Goal: Task Accomplishment & Management: Use online tool/utility

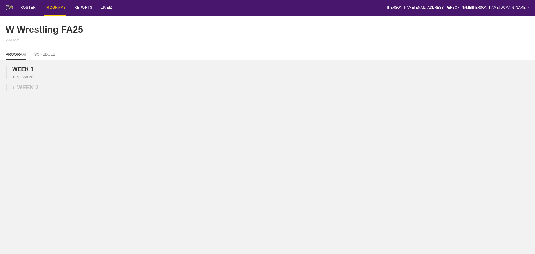
click at [154, 10] on div "ROSTER PROGRAMS REPORTS LIVE [PERSON_NAME][EMAIL_ADDRESS][PERSON_NAME][PERSON_N…" at bounding box center [268, 8] width 524 height 16
click at [160, 4] on div "ROSTER PROGRAMS REPORTS LIVE [PERSON_NAME][EMAIL_ADDRESS][PERSON_NAME][PERSON_N…" at bounding box center [268, 8] width 524 height 16
click at [28, 79] on div "+ SESSION 1" at bounding box center [22, 76] width 21 height 5
click at [37, 91] on div "+ BLOCK" at bounding box center [47, 86] width 70 height 9
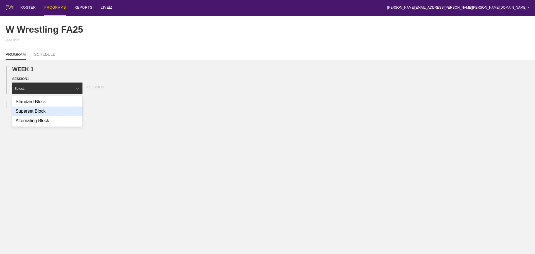
click at [41, 116] on div "Superset Block" at bounding box center [47, 110] width 70 height 9
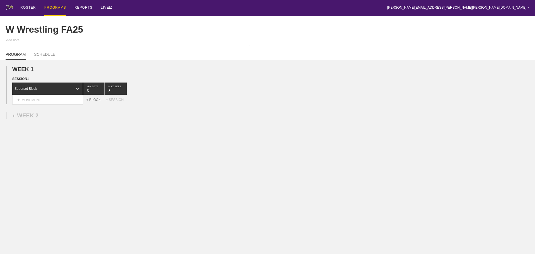
click at [93, 102] on div "+ BLOCK" at bounding box center [96, 100] width 20 height 4
click at [69, 116] on div "Standard Block" at bounding box center [42, 113] width 60 height 5
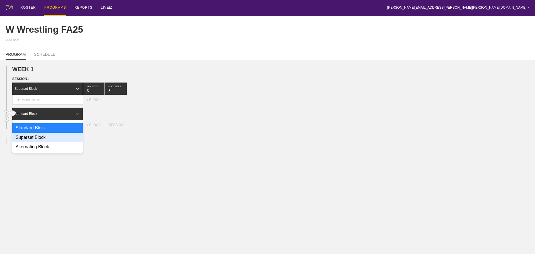
click at [42, 140] on div "Superset Block" at bounding box center [47, 137] width 70 height 9
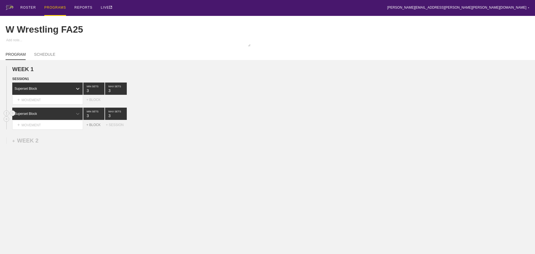
click at [96, 127] on div "+ BLOCK" at bounding box center [96, 125] width 20 height 4
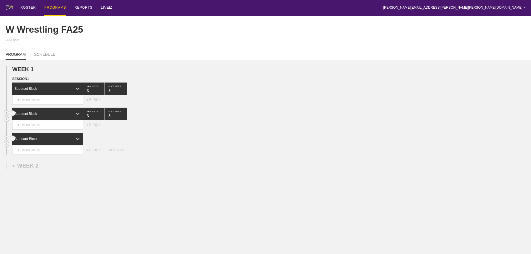
click at [63, 141] on div "Standard Block" at bounding box center [42, 138] width 60 height 5
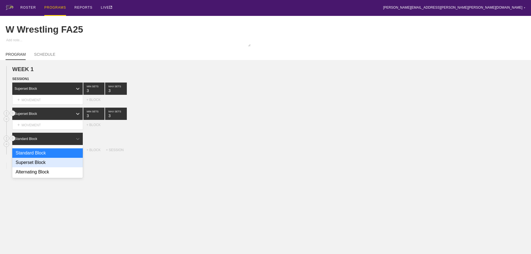
click at [44, 163] on div "Superset Block" at bounding box center [47, 162] width 70 height 9
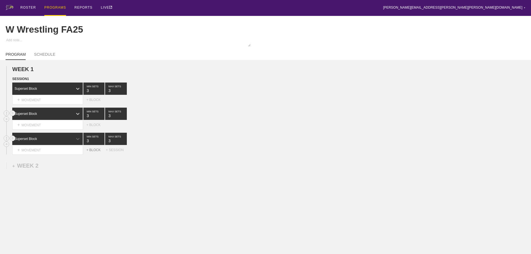
click at [95, 152] on div "+ BLOCK" at bounding box center [96, 150] width 20 height 4
click at [59, 166] on div "Standard Block" at bounding box center [42, 163] width 60 height 5
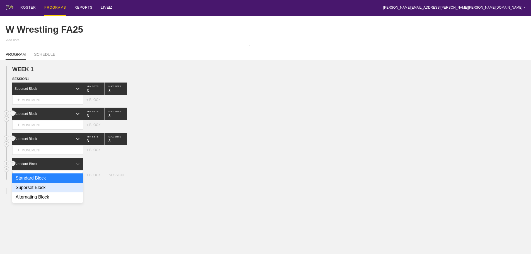
click at [41, 192] on div "Superset Block" at bounding box center [47, 187] width 70 height 9
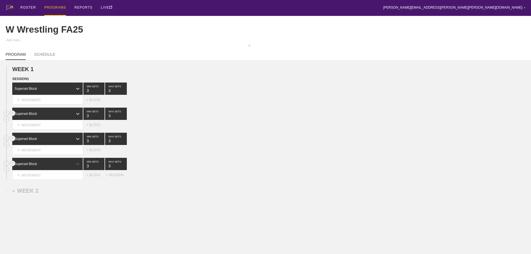
click at [242, 154] on div "Select... MOVEMENT + MOVEMENT + BLOCK" at bounding box center [265, 149] width 531 height 9
click at [123, 169] on input "4" at bounding box center [116, 164] width 22 height 12
type input "3"
click at [124, 170] on input "3" at bounding box center [116, 164] width 22 height 12
click at [62, 104] on div "+ MOVEMENT" at bounding box center [47, 99] width 71 height 9
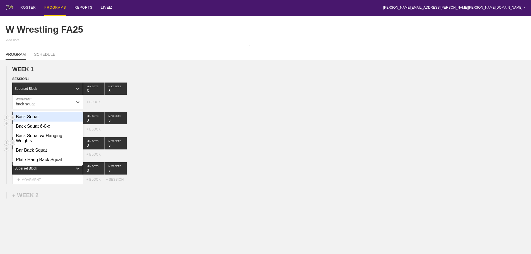
click at [39, 119] on div "Back Squat" at bounding box center [48, 116] width 70 height 9
type input "back squat"
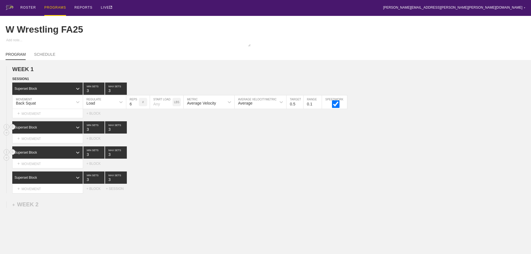
drag, startPoint x: 299, startPoint y: 217, endPoint x: 231, endPoint y: 158, distance: 90.3
click at [299, 217] on div "WEEK 1 DUPLICATE DELETE SESSION 1 Superset Block 3 MIN SETS 3 MAX SETS DUPLICAT…" at bounding box center [265, 175] width 531 height 231
click at [52, 143] on div "+ MOVEMENT" at bounding box center [47, 138] width 71 height 9
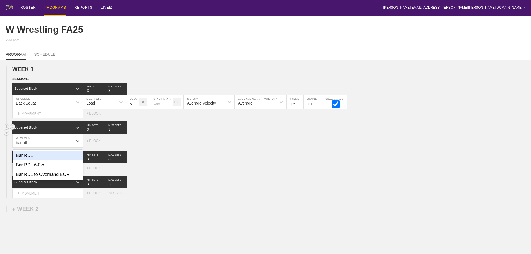
click at [33, 160] on div "Bar RDL" at bounding box center [48, 155] width 70 height 9
type input "bar rdl"
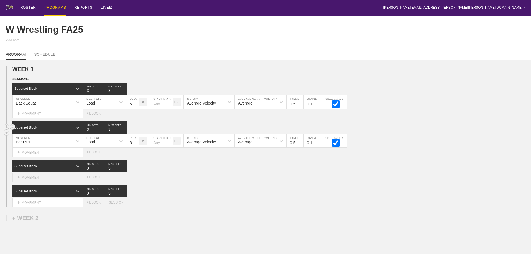
click at [51, 182] on div "+ MOVEMENT" at bounding box center [47, 177] width 71 height 9
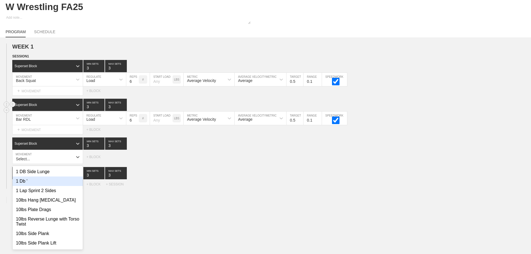
scroll to position [25, 0]
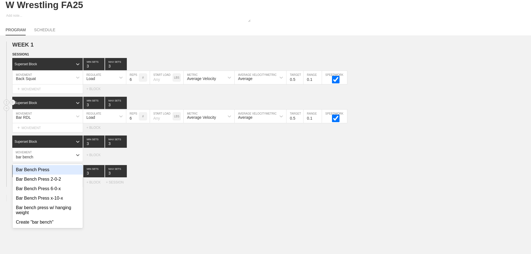
click at [39, 174] on div "Bar Bench Press" at bounding box center [48, 169] width 70 height 9
type input "bar bench"
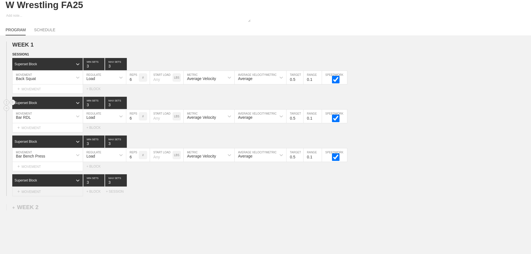
click at [47, 196] on div "+ MOVEMENT" at bounding box center [47, 191] width 71 height 9
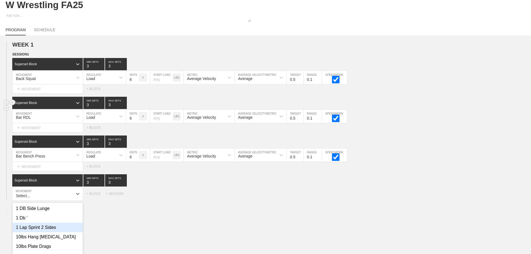
scroll to position [63, 0]
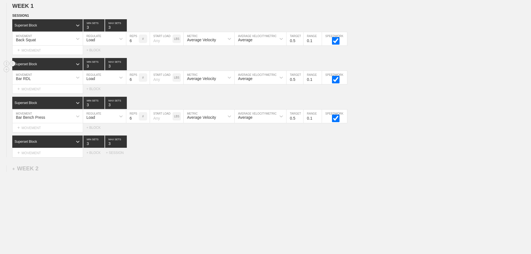
click at [134, 196] on div "WEEK 1 DUPLICATE DELETE SESSION 1 Superset Block 3 MIN SETS 3 MAX SETS DUPLICAT…" at bounding box center [265, 126] width 531 height 259
click at [60, 156] on div "+ MOVEMENT" at bounding box center [47, 152] width 71 height 9
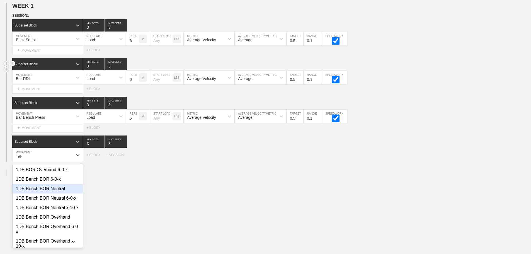
click at [58, 191] on div "1DB Bench BOR Neutral" at bounding box center [48, 188] width 70 height 9
type input "1db"
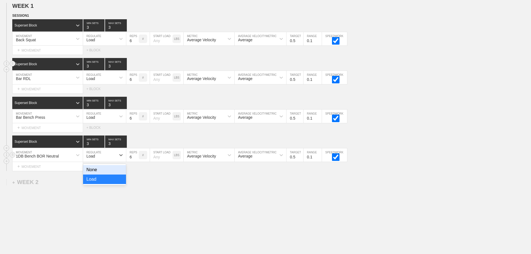
click at [108, 159] on div "Load" at bounding box center [99, 154] width 33 height 9
click at [96, 173] on div "None" at bounding box center [104, 169] width 43 height 9
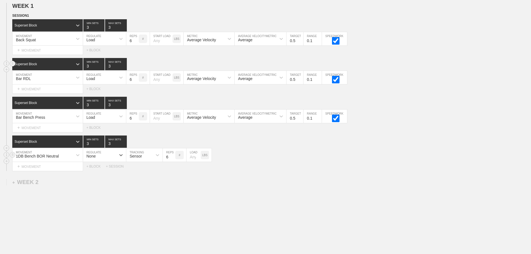
click at [143, 160] on div "Sensor" at bounding box center [139, 154] width 26 height 9
click at [139, 184] on div "Manual" at bounding box center [144, 178] width 36 height 9
click at [172, 160] on input "7" at bounding box center [169, 154] width 13 height 13
click at [172, 160] on input "8" at bounding box center [169, 154] width 13 height 13
click at [172, 160] on input "9" at bounding box center [169, 154] width 13 height 13
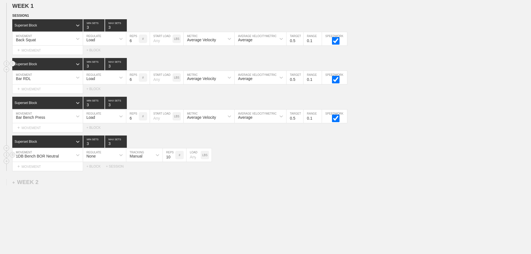
type input "10"
click at [172, 160] on input "10" at bounding box center [169, 154] width 13 height 13
click at [304, 193] on div "WEEK 1 DUPLICATE DELETE SESSION 1 Superset Block 3 MIN SETS 3 MAX SETS DUPLICAT…" at bounding box center [265, 133] width 531 height 272
click at [276, 182] on div "WEEK 1 DUPLICATE DELETE SESSION 1 Superset Block 3 MIN SETS 3 MAX SETS DUPLICAT…" at bounding box center [265, 133] width 531 height 272
click at [43, 55] on div "+ MOVEMENT" at bounding box center [47, 50] width 71 height 9
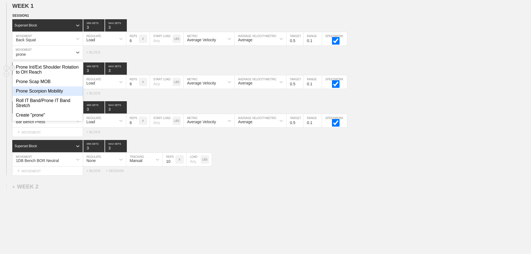
click at [61, 96] on div "Prone Scorpion Mobility" at bounding box center [48, 90] width 70 height 9
type input "prone"
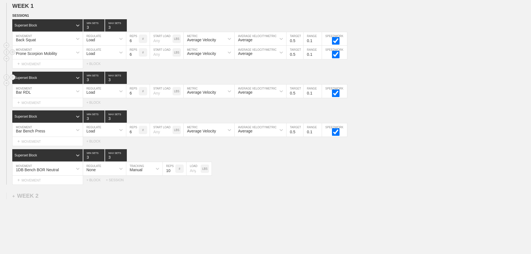
click at [92, 54] on div "Load" at bounding box center [99, 52] width 33 height 9
click at [95, 72] on div "None" at bounding box center [104, 66] width 43 height 9
click at [137, 56] on div "Sensor" at bounding box center [136, 53] width 12 height 4
click at [142, 80] on div "Manual" at bounding box center [144, 76] width 36 height 9
click at [173, 57] on input "7" at bounding box center [169, 52] width 13 height 13
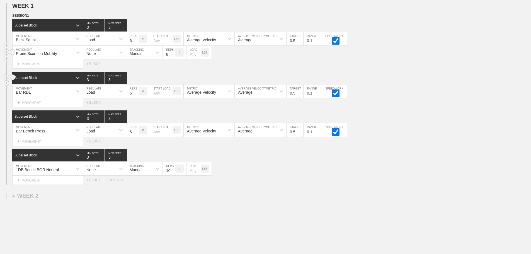
click at [173, 57] on input "8" at bounding box center [169, 52] width 13 height 13
click at [173, 57] on input "9" at bounding box center [169, 52] width 13 height 13
type input "10"
click at [173, 57] on input "10" at bounding box center [169, 52] width 13 height 13
click at [273, 183] on div "Select... MOVEMENT + MOVEMENT + BLOCK + SESSION" at bounding box center [265, 180] width 531 height 9
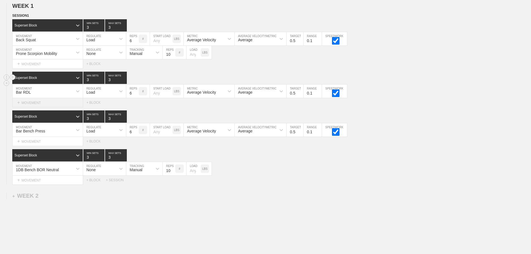
click at [43, 107] on div "+ MOVEMENT" at bounding box center [47, 102] width 71 height 9
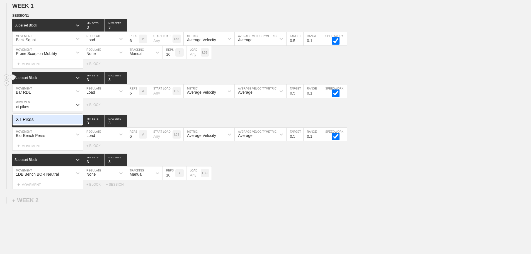
click at [31, 124] on div "XT Pikes" at bounding box center [48, 119] width 70 height 9
type input "xt pikes"
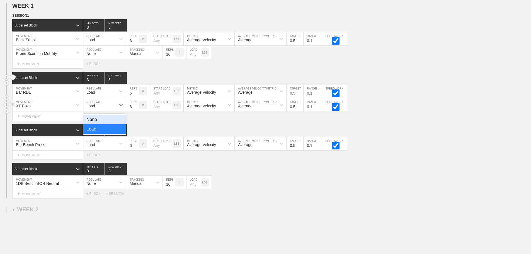
click at [96, 110] on div "Load" at bounding box center [99, 104] width 33 height 9
click at [95, 123] on div "None" at bounding box center [104, 119] width 43 height 9
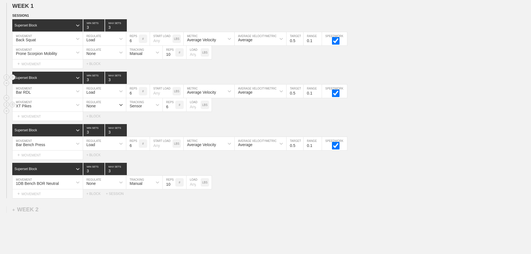
drag, startPoint x: 142, startPoint y: 109, endPoint x: 142, endPoint y: 115, distance: 5.6
click at [142, 108] on div "Sensor" at bounding box center [136, 106] width 12 height 4
click at [140, 134] on div "Manual" at bounding box center [144, 128] width 36 height 9
click at [172, 109] on input "7" at bounding box center [169, 104] width 13 height 13
click at [172, 109] on input "8" at bounding box center [169, 104] width 13 height 13
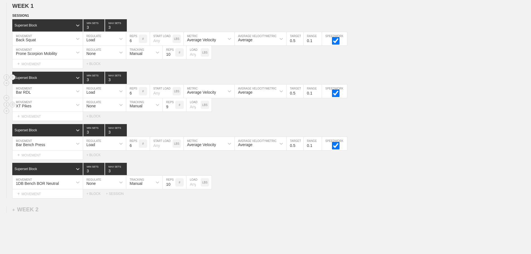
click at [172, 109] on input "9" at bounding box center [169, 104] width 13 height 13
click at [172, 109] on input "10" at bounding box center [169, 104] width 13 height 13
click at [172, 109] on input "11" at bounding box center [169, 104] width 13 height 13
type input "12"
click at [172, 109] on input "12" at bounding box center [169, 104] width 13 height 13
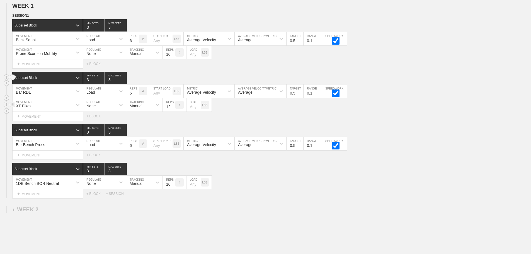
click at [253, 112] on div "XT Pikes MOVEMENT None REGULATE Manual TRACKING 12 REPS # LOAD LBS" at bounding box center [265, 105] width 531 height 14
click at [40, 159] on div "+ MOVEMENT" at bounding box center [47, 154] width 71 height 9
click at [247, 175] on div "Superset Block 3 MIN SETS 3 MAX SETS" at bounding box center [271, 169] width 519 height 12
click at [277, 184] on div "1DB Bench BOR Neutral MOVEMENT None REGULATE Manual TRACKING 10 REPS # LOAD LBS" at bounding box center [265, 183] width 531 height 14
click at [48, 160] on div "+ MOVEMENT" at bounding box center [47, 154] width 71 height 9
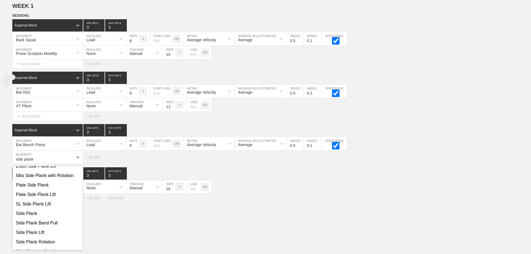
scroll to position [56, 0]
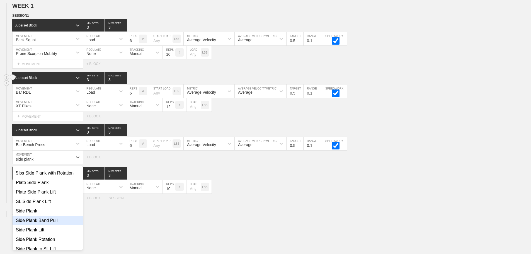
click at [57, 223] on div "Side Plank Band Pull" at bounding box center [48, 220] width 70 height 9
type input "side plank"
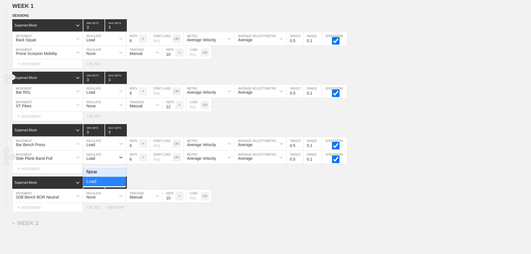
click at [103, 162] on div "Load" at bounding box center [99, 156] width 33 height 9
click at [94, 173] on div "None" at bounding box center [104, 171] width 43 height 9
click at [135, 160] on div "Sensor" at bounding box center [136, 158] width 12 height 4
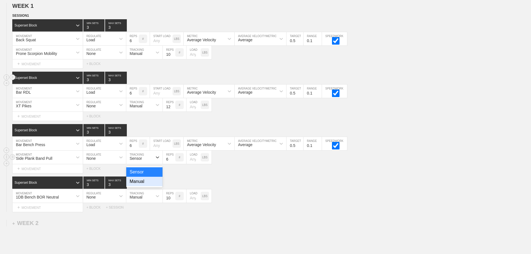
click at [139, 184] on div "Manual" at bounding box center [144, 181] width 36 height 9
click at [172, 161] on input "7" at bounding box center [169, 156] width 13 height 13
click at [172, 161] on input "8" at bounding box center [169, 156] width 13 height 13
click at [172, 161] on input "9" at bounding box center [169, 156] width 13 height 13
click at [172, 161] on input "10" at bounding box center [169, 156] width 13 height 13
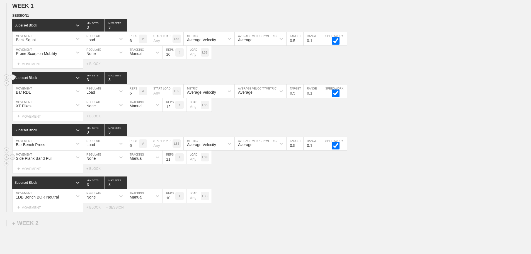
click at [172, 161] on input "11" at bounding box center [169, 156] width 13 height 13
click at [173, 164] on input "10" at bounding box center [169, 156] width 13 height 13
click at [172, 161] on input "11" at bounding box center [169, 156] width 13 height 13
click at [172, 161] on input "12" at bounding box center [169, 156] width 13 height 13
click at [172, 161] on input "13" at bounding box center [169, 156] width 13 height 13
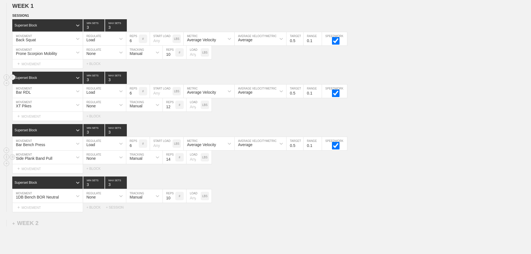
click at [172, 161] on input "14" at bounding box center [169, 156] width 13 height 13
click at [172, 161] on input "15" at bounding box center [169, 156] width 13 height 13
type input "16"
click at [172, 161] on input "16" at bounding box center [169, 156] width 13 height 13
click at [245, 178] on div "SESSION 1 Superset Block 3 MIN SETS 3 MAX SETS DUPLICATE INSERT MOVEMENT AFTER …" at bounding box center [265, 112] width 531 height 199
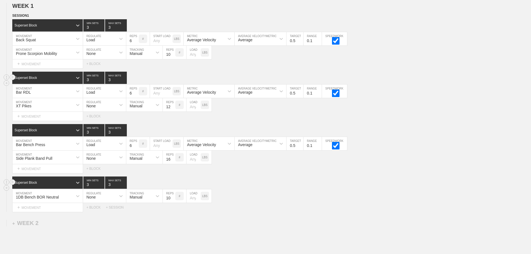
click at [282, 189] on div "Superset Block 3 MIN SETS 3 MAX SETS" at bounding box center [271, 182] width 519 height 12
click at [214, 187] on div "Superset Block 3 MIN SETS 3 MAX SETS" at bounding box center [271, 182] width 519 height 12
click at [42, 211] on div "+ MOVEMENT" at bounding box center [47, 207] width 71 height 9
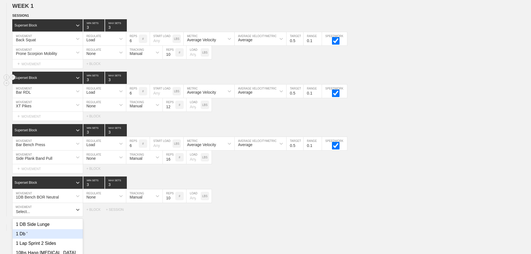
scroll to position [118, 0]
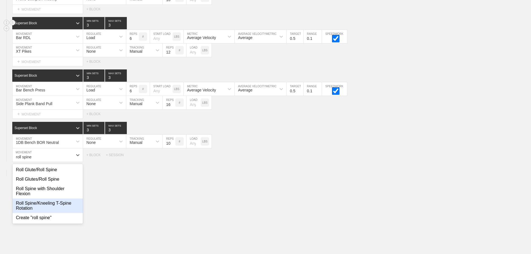
click at [67, 208] on div "Roll Spine/Kneeling T-Spine Rotation" at bounding box center [48, 205] width 70 height 14
type input "roll spine"
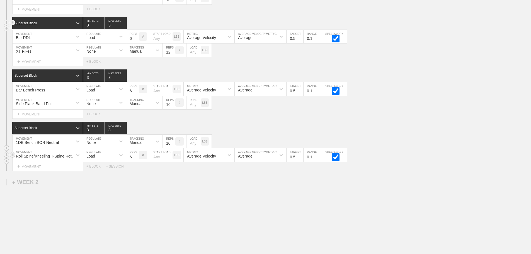
click at [102, 160] on div "Load" at bounding box center [99, 154] width 33 height 9
click at [96, 171] on div "None" at bounding box center [104, 169] width 43 height 9
click at [135, 160] on div "Sensor" at bounding box center [139, 154] width 26 height 9
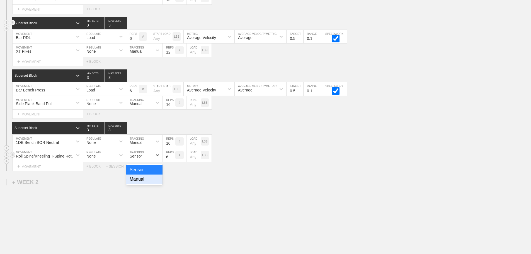
click at [138, 183] on div "Manual" at bounding box center [144, 178] width 36 height 9
click at [172, 159] on input "7" at bounding box center [169, 154] width 13 height 13
click at [172, 159] on input "8" at bounding box center [169, 154] width 13 height 13
click at [172, 159] on input "9" at bounding box center [169, 154] width 13 height 13
type input "10"
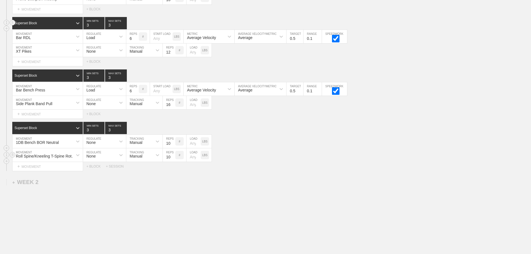
click at [172, 159] on input "10" at bounding box center [169, 154] width 13 height 13
click at [292, 162] on div "Roll Spine/Kneeling T-Spine Rotation MOVEMENT None REGULATE Manual TRACKING 10 …" at bounding box center [265, 155] width 531 height 14
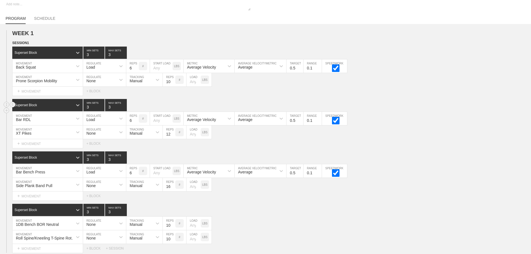
scroll to position [0, 0]
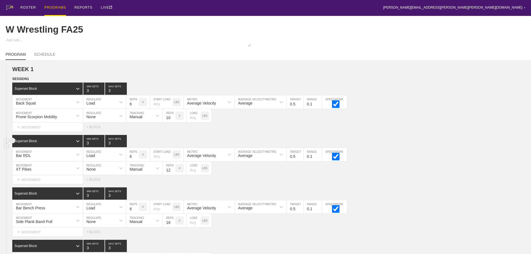
click at [280, 3] on div "ROSTER PROGRAMS REPORTS LIVE [PERSON_NAME][EMAIL_ADDRESS][PERSON_NAME][PERSON_N…" at bounding box center [266, 8] width 520 height 16
click at [56, 6] on div "PROGRAMS" at bounding box center [55, 8] width 22 height 16
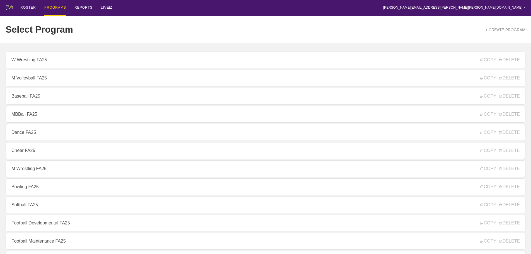
click at [57, 8] on div "PROGRAMS" at bounding box center [55, 8] width 22 height 16
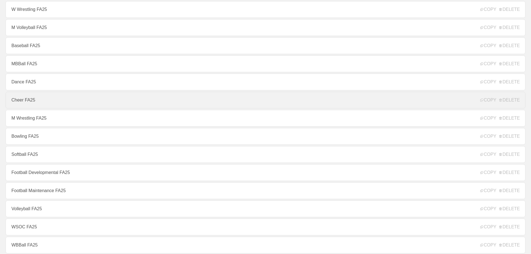
scroll to position [56, 0]
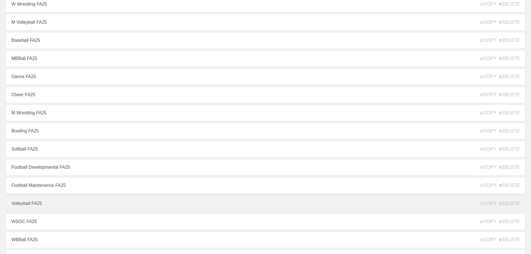
click at [32, 205] on link "Volleyball FA25" at bounding box center [266, 203] width 520 height 17
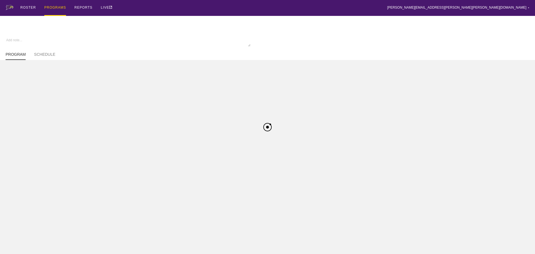
type textarea "x"
type input "Volleyball FA25"
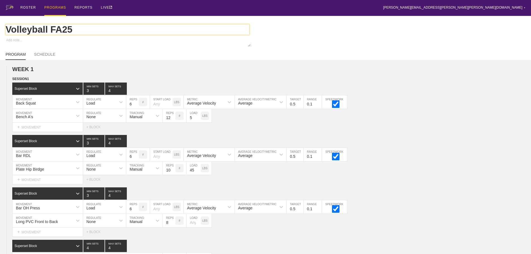
click at [9, 30] on input "Volleyball FA25" at bounding box center [128, 29] width 244 height 11
type textarea "x"
type input "Volleyball FA25"
type textarea "x"
type input "WVolleyball FA25"
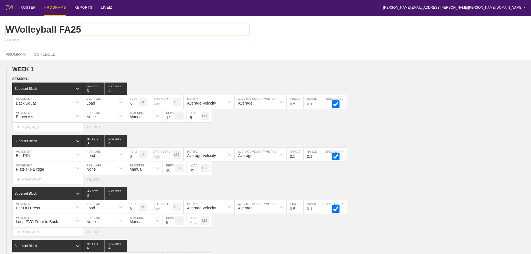
type textarea "x"
type input "W Volleyball FA25"
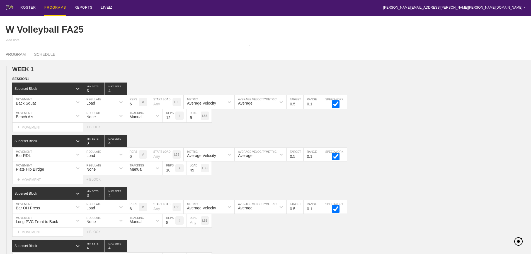
click at [299, 10] on div "ROSTER PROGRAMS REPORTS LIVE [PERSON_NAME][EMAIL_ADDRESS][PERSON_NAME][PERSON_N…" at bounding box center [266, 8] width 520 height 16
click at [388, 9] on div "ROSTER PROGRAMS REPORTS LIVE [PERSON_NAME][EMAIL_ADDRESS][PERSON_NAME][PERSON_N…" at bounding box center [266, 8] width 520 height 16
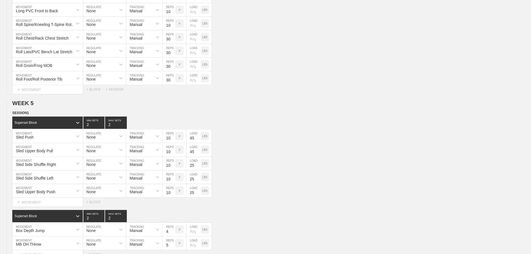
scroll to position [1971, 0]
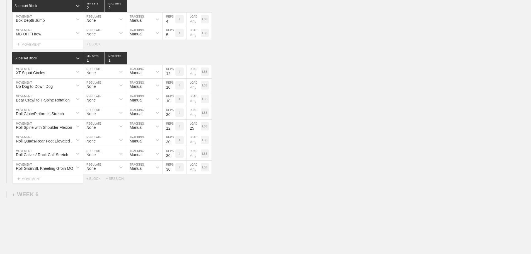
scroll to position [1943, 0]
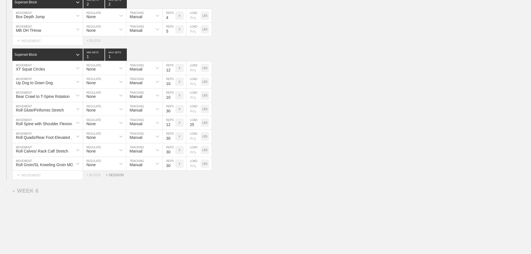
click at [114, 177] on div "+ SESSION" at bounding box center [117, 175] width 22 height 4
click at [63, 198] on div "+ BLOCK" at bounding box center [47, 193] width 70 height 9
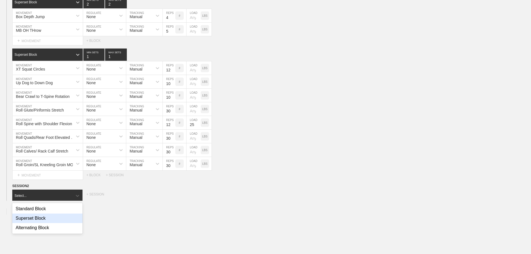
click at [42, 223] on div "Superset Block" at bounding box center [47, 217] width 70 height 9
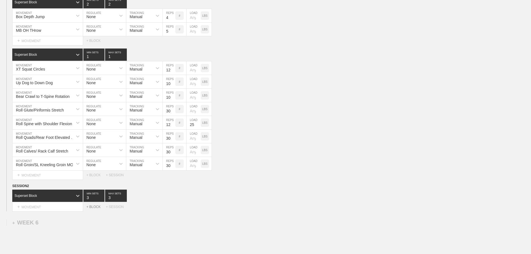
click at [96, 209] on div "+ BLOCK" at bounding box center [96, 207] width 20 height 4
click at [67, 224] on div "Standard Block" at bounding box center [47, 221] width 71 height 12
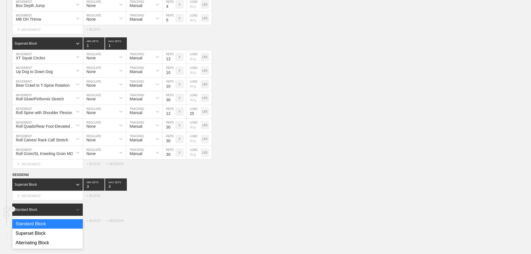
scroll to position [1956, 0]
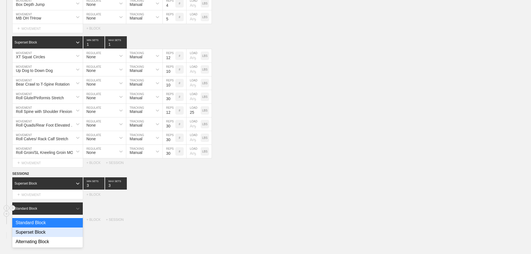
click at [42, 237] on div "Superset Block" at bounding box center [47, 231] width 70 height 9
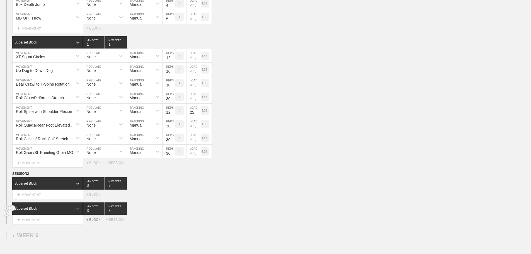
click at [91, 222] on div "+ BLOCK" at bounding box center [96, 220] width 20 height 4
click at [68, 236] on div "Standard Block" at bounding box center [47, 233] width 71 height 12
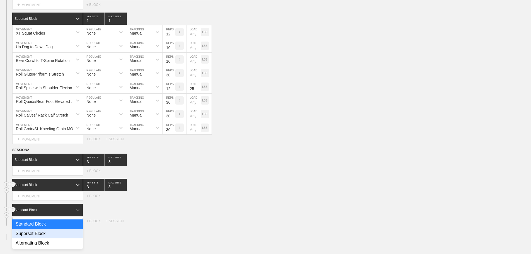
scroll to position [1981, 0]
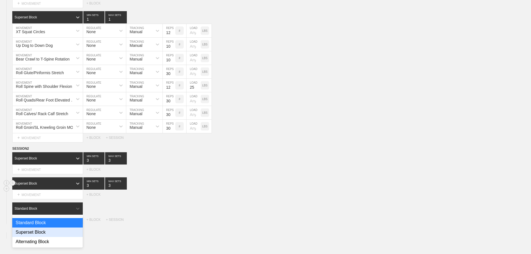
click at [35, 237] on div "Superset Block" at bounding box center [47, 231] width 70 height 9
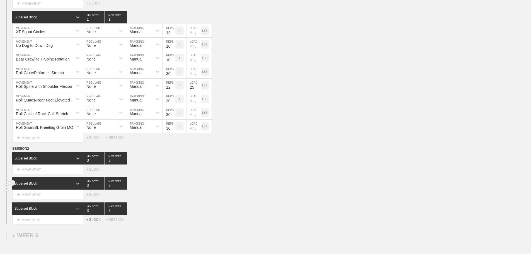
click at [96, 222] on div "+ BLOCK" at bounding box center [96, 220] width 20 height 4
click at [59, 235] on div "Standard Block" at bounding box center [47, 233] width 71 height 12
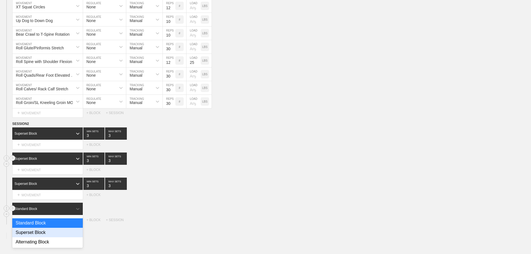
scroll to position [2006, 0]
click at [35, 237] on div "Superset Block" at bounding box center [47, 231] width 70 height 9
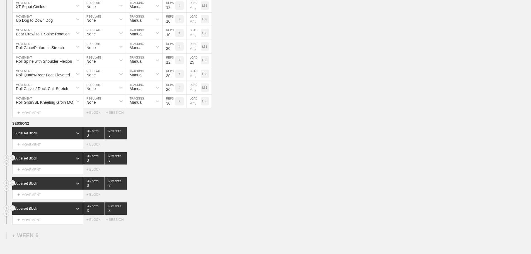
click at [199, 189] on div "Superset Block 3 MIN SETS 3 MAX SETS" at bounding box center [271, 183] width 519 height 12
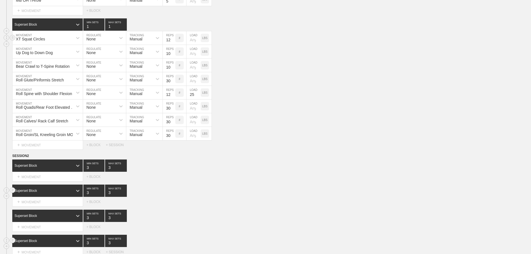
scroll to position [2062, 0]
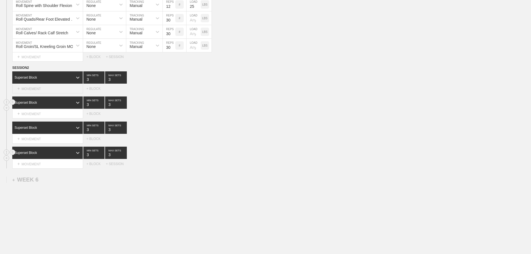
click at [42, 93] on div "+ MOVEMENT" at bounding box center [47, 88] width 71 height 9
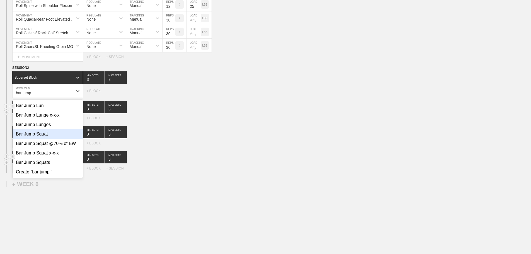
click at [41, 139] on div "Bar Jump Squat" at bounding box center [48, 133] width 70 height 9
type input "bar jump"
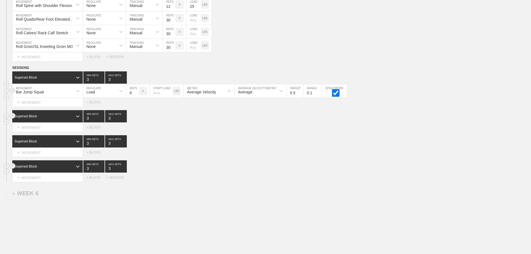
click at [200, 94] on div "Average Velocity" at bounding box center [201, 92] width 29 height 4
click at [202, 120] on div "Peak Velocity" at bounding box center [209, 114] width 51 height 9
click at [300, 95] on input "0.6" at bounding box center [294, 90] width 17 height 13
click at [300, 95] on input "0.7" at bounding box center [294, 90] width 17 height 13
click at [300, 95] on input "0.8" at bounding box center [294, 90] width 17 height 13
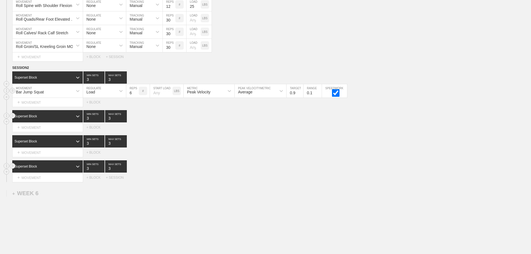
click at [300, 95] on input "0.9" at bounding box center [294, 90] width 17 height 13
click at [300, 95] on input "1" at bounding box center [294, 90] width 17 height 13
click at [300, 95] on input "1.1" at bounding box center [294, 90] width 17 height 13
click at [300, 95] on input "1.2" at bounding box center [294, 90] width 17 height 13
click at [300, 95] on input "1.3" at bounding box center [294, 90] width 17 height 13
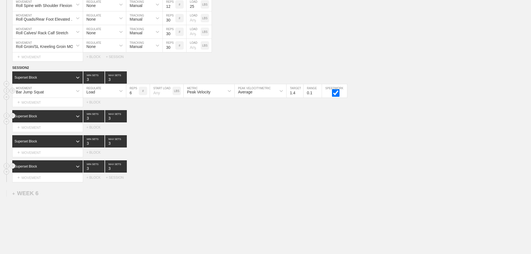
click at [300, 95] on input "1.4" at bounding box center [294, 90] width 17 height 13
click at [300, 95] on input "1.5" at bounding box center [294, 90] width 17 height 13
type input "1.6"
click at [300, 95] on input "1.6" at bounding box center [294, 90] width 17 height 13
click at [136, 98] on input "5" at bounding box center [132, 90] width 13 height 13
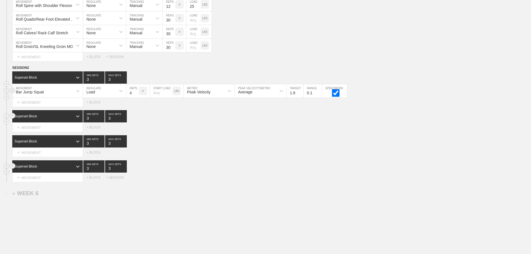
click at [136, 98] on input "4" at bounding box center [132, 90] width 13 height 13
type input "5"
click at [136, 96] on input "5" at bounding box center [132, 90] width 13 height 13
click at [200, 132] on div "Select... MOVEMENT + MOVEMENT + BLOCK" at bounding box center [265, 127] width 531 height 9
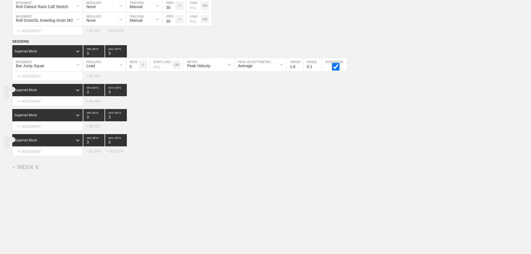
scroll to position [2089, 0]
click at [101, 146] on input "2" at bounding box center [93, 140] width 21 height 12
type input "1"
click at [101, 146] on input "1" at bounding box center [93, 140] width 21 height 12
click at [123, 146] on input "2" at bounding box center [116, 140] width 22 height 12
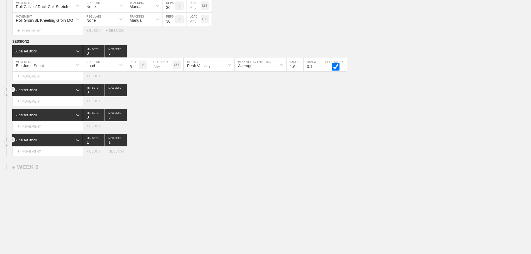
type input "1"
click at [123, 146] on input "1" at bounding box center [116, 140] width 22 height 12
click at [162, 143] on div "Superset Block 1 MIN SETS 1 MAX SETS" at bounding box center [271, 140] width 519 height 12
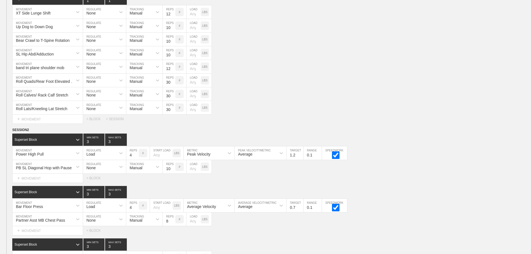
scroll to position [1393, 0]
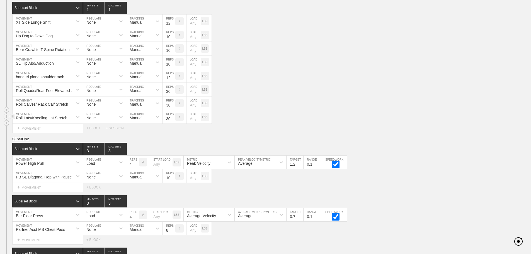
click at [265, 121] on div "Roll Lats/Kneeling Lat Stretch MOVEMENT None REGULATE Manual TRACKING 30 REPS #…" at bounding box center [265, 117] width 531 height 14
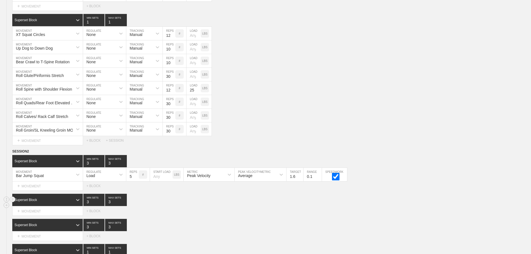
scroll to position [2092, 0]
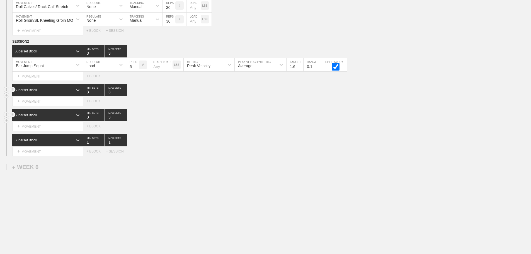
click at [213, 118] on div "Superset Block 3 MIN SETS 3 MAX SETS" at bounding box center [271, 115] width 519 height 12
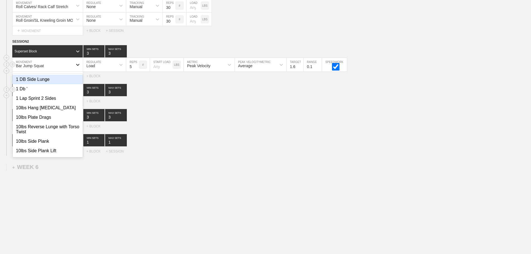
click at [75, 64] on div at bounding box center [78, 65] width 10 height 10
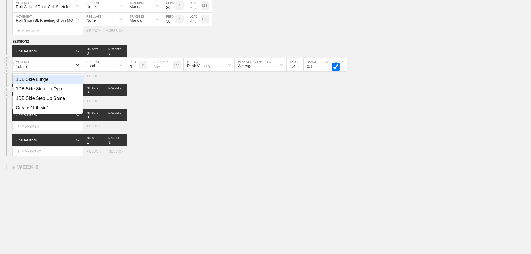
type input "1db side"
click at [46, 80] on div "1DB Side Lunge" at bounding box center [48, 79] width 70 height 9
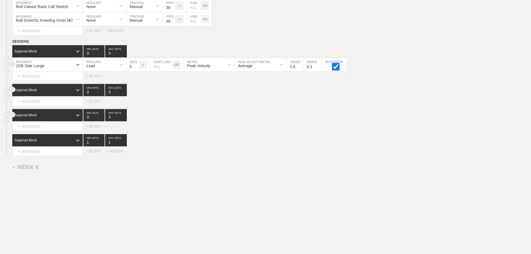
click at [306, 119] on div "Superset Block 3 MIN SETS 3 MAX SETS" at bounding box center [271, 115] width 519 height 12
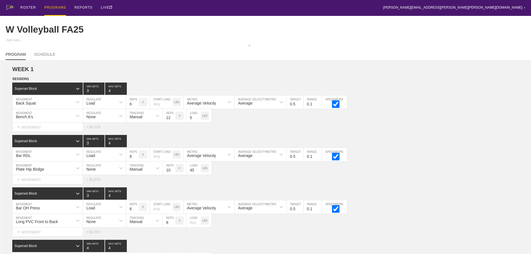
scroll to position [2031, 0]
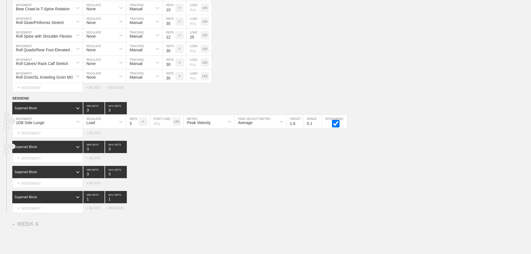
click at [333, 209] on div "Select... MOVEMENT + MOVEMENT + BLOCK + SESSION" at bounding box center [265, 208] width 531 height 9
click at [51, 137] on div "+ MOVEMENT" at bounding box center [47, 132] width 71 height 9
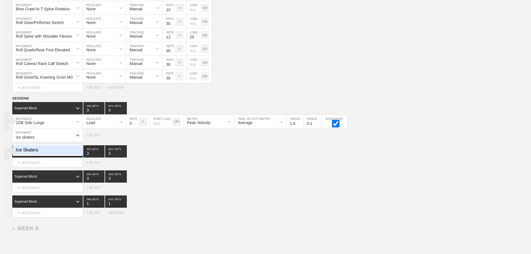
click at [35, 155] on div "Ice Skaters" at bounding box center [48, 149] width 70 height 9
type input "ice skaters"
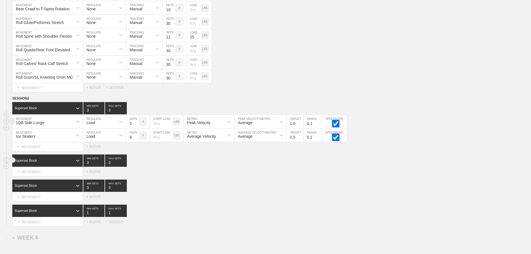
click at [113, 126] on div "Load" at bounding box center [99, 121] width 33 height 9
click at [94, 141] on div "None" at bounding box center [104, 136] width 43 height 9
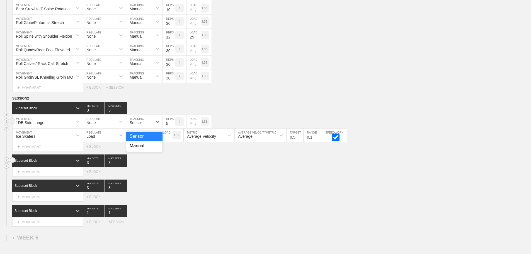
click at [134, 126] on div "Sensor" at bounding box center [139, 121] width 26 height 9
click at [139, 149] on div "Manual" at bounding box center [144, 145] width 36 height 9
click at [173, 126] on input "6" at bounding box center [169, 121] width 13 height 13
click at [173, 126] on input "7" at bounding box center [169, 121] width 13 height 13
type input "8"
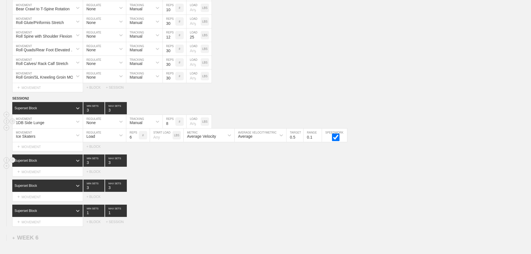
click at [173, 126] on input "8" at bounding box center [169, 121] width 13 height 13
click at [103, 136] on div "Load" at bounding box center [99, 134] width 33 height 9
click at [99, 154] on div "None" at bounding box center [104, 149] width 43 height 9
click at [148, 138] on div "Sensor" at bounding box center [139, 134] width 26 height 9
drag, startPoint x: 139, startPoint y: 163, endPoint x: 164, endPoint y: 145, distance: 30.6
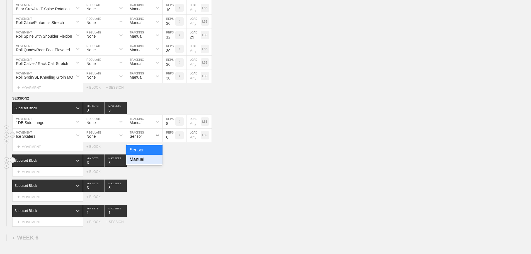
click at [139, 163] on div "Manual" at bounding box center [144, 159] width 36 height 9
click at [172, 139] on input "7" at bounding box center [169, 134] width 13 height 13
type input "8"
click at [172, 139] on input "8" at bounding box center [169, 134] width 13 height 13
click at [172, 128] on input "7" at bounding box center [169, 121] width 13 height 13
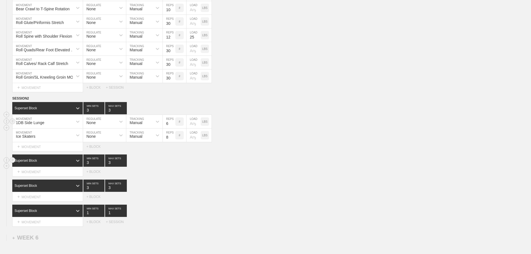
type input "6"
click at [172, 128] on input "6" at bounding box center [169, 121] width 13 height 13
click at [264, 176] on div "Select... MOVEMENT + MOVEMENT + BLOCK" at bounding box center [265, 171] width 531 height 9
click at [49, 173] on div "+ MOVEMENT" at bounding box center [47, 171] width 71 height 9
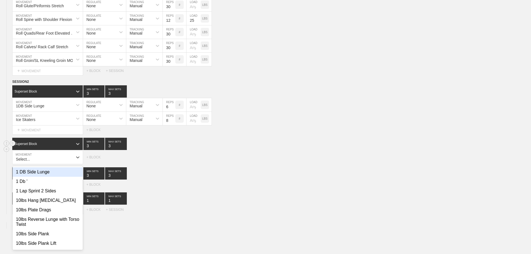
scroll to position [2050, 0]
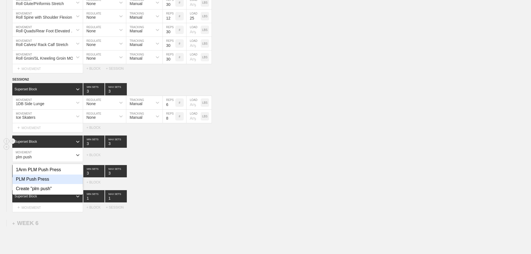
click at [43, 179] on div "PLM Push Press" at bounding box center [48, 178] width 70 height 9
type input "plm push"
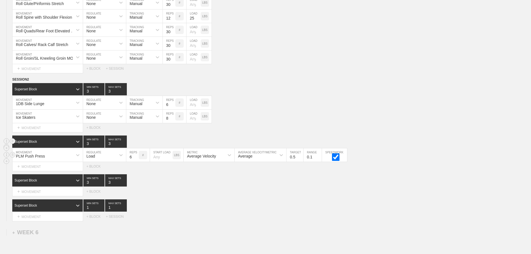
click at [114, 158] on div "Load" at bounding box center [99, 154] width 33 height 9
click at [152, 176] on div "SESSION 2 Superset Block 3 MIN SETS 3 MAX SETS DUPLICATE INSERT MOVEMENT AFTER …" at bounding box center [265, 149] width 531 height 144
click at [136, 162] on input "5" at bounding box center [132, 154] width 13 height 13
type input "4"
click at [136, 162] on input "4" at bounding box center [132, 154] width 13 height 13
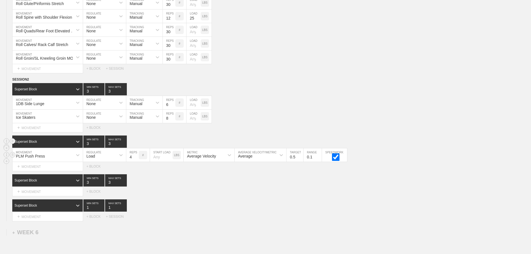
click at [215, 158] on div "Average Velocity" at bounding box center [201, 156] width 29 height 4
click at [207, 184] on div "Peak Velocity" at bounding box center [209, 178] width 51 height 9
click at [301, 159] on input "0.6" at bounding box center [294, 154] width 17 height 13
click at [300, 159] on input "0.7" at bounding box center [294, 154] width 17 height 13
click at [300, 159] on input "0.8" at bounding box center [294, 154] width 17 height 13
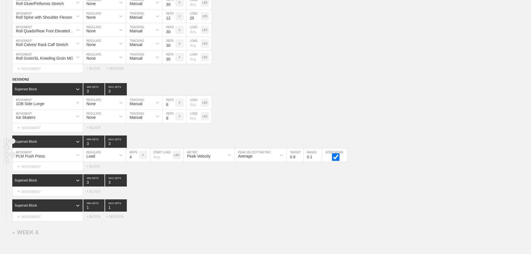
click at [300, 159] on input "0.9" at bounding box center [294, 154] width 17 height 13
click at [300, 159] on input "1" at bounding box center [294, 154] width 17 height 13
click at [300, 159] on input "1.1" at bounding box center [294, 154] width 17 height 13
click at [300, 159] on input "1.2" at bounding box center [294, 154] width 17 height 13
click at [300, 159] on input "1.3" at bounding box center [294, 154] width 17 height 13
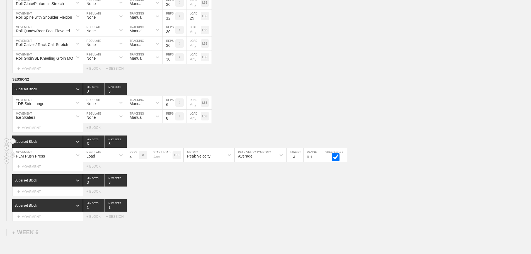
click at [300, 159] on input "1.4" at bounding box center [294, 154] width 17 height 13
click at [300, 159] on input "1.5" at bounding box center [294, 154] width 17 height 13
type input "1.6"
click at [300, 159] on input "1.6" at bounding box center [294, 154] width 17 height 13
click at [303, 186] on div "Superset Block 3 MIN SETS 3 MAX SETS" at bounding box center [271, 180] width 519 height 12
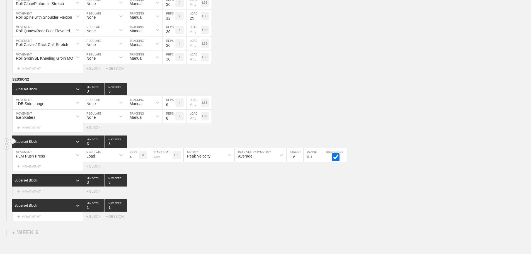
click at [49, 196] on div "+ MOVEMENT" at bounding box center [47, 191] width 71 height 9
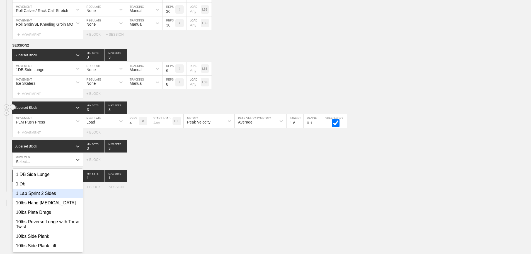
scroll to position [2089, 0]
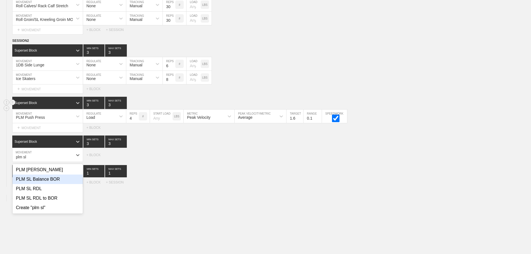
click at [49, 182] on div "PLM SL Balance BOR" at bounding box center [48, 178] width 70 height 9
type input "plm sl"
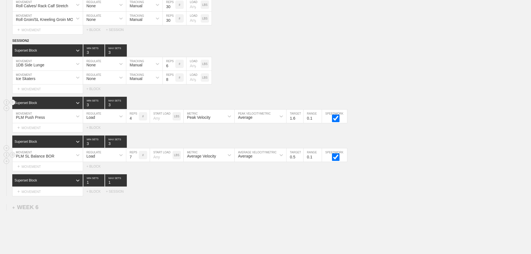
click at [136, 159] on input "7" at bounding box center [132, 154] width 13 height 13
type input "8"
click at [136, 159] on input "8" at bounding box center [132, 154] width 13 height 13
click at [315, 196] on div "Select... MOVEMENT + MOVEMENT + BLOCK + SESSION" at bounding box center [265, 191] width 531 height 9
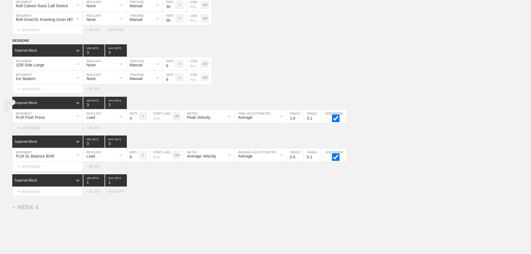
click at [36, 132] on div "+ MOVEMENT" at bounding box center [47, 127] width 71 height 9
click at [185, 192] on div "Select... MOVEMENT + MOVEMENT + BLOCK + SESSION" at bounding box center [265, 191] width 531 height 9
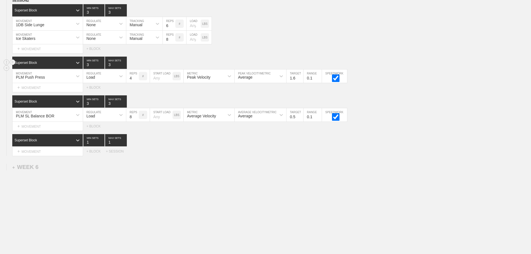
scroll to position [2133, 0]
click at [52, 87] on div "+ MOVEMENT" at bounding box center [47, 87] width 71 height 9
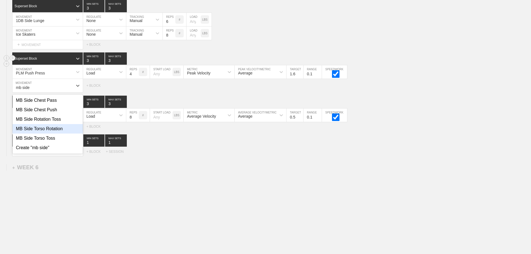
click at [55, 133] on div "MB Side Torso Rotation" at bounding box center [48, 128] width 70 height 9
type input "mb side"
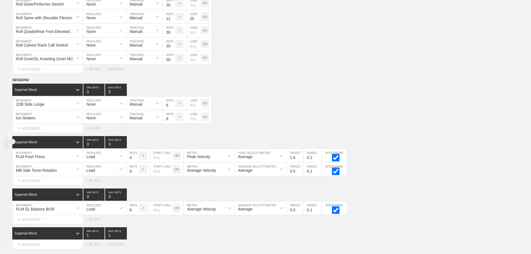
scroll to position [2147, 0]
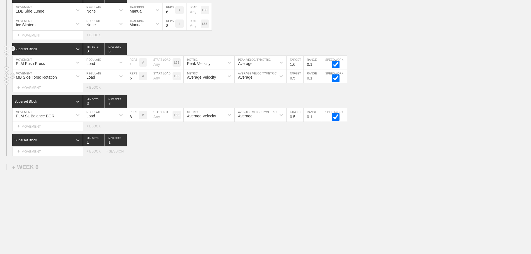
click at [109, 78] on div "Load" at bounding box center [99, 75] width 33 height 9
click at [104, 91] on div "None" at bounding box center [104, 90] width 43 height 9
click at [135, 77] on div "Sensor" at bounding box center [136, 77] width 12 height 4
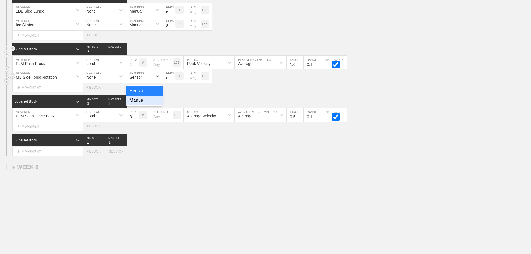
click at [137, 99] on div "Manual" at bounding box center [144, 100] width 36 height 9
click at [173, 76] on input "7" at bounding box center [169, 75] width 13 height 13
click at [173, 76] on input "8" at bounding box center [169, 75] width 13 height 13
click at [173, 76] on input "9" at bounding box center [169, 75] width 13 height 13
type input "10"
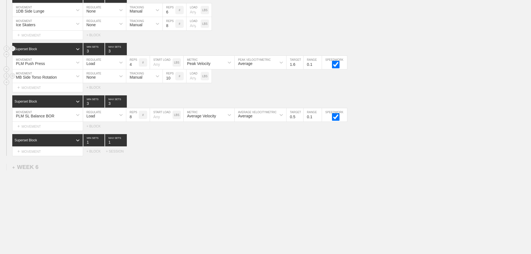
click at [173, 76] on input "10" at bounding box center [169, 75] width 13 height 13
click at [39, 128] on div "+ MOVEMENT" at bounding box center [47, 126] width 71 height 9
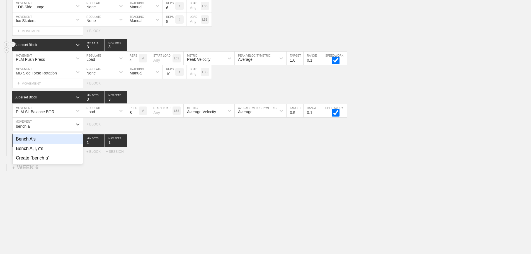
click at [33, 142] on div "Bench A's" at bounding box center [48, 138] width 70 height 9
type input "bench a"
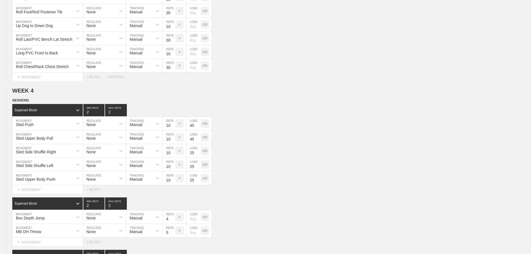
scroll to position [2160, 0]
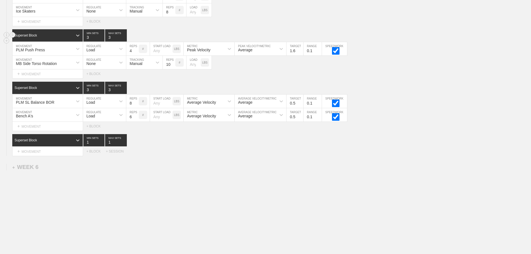
drag, startPoint x: 254, startPoint y: 178, endPoint x: 22, endPoint y: 140, distance: 235.4
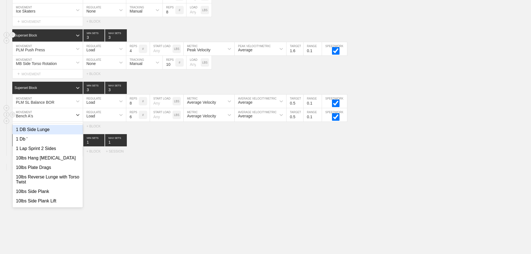
click at [44, 117] on div "Bench A's" at bounding box center [43, 114] width 60 height 9
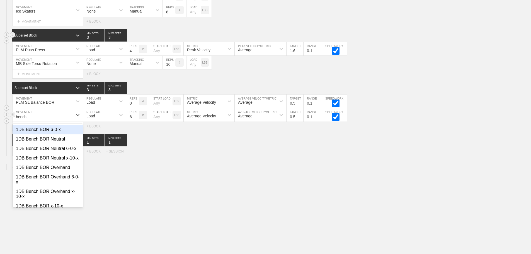
type input "bench t"
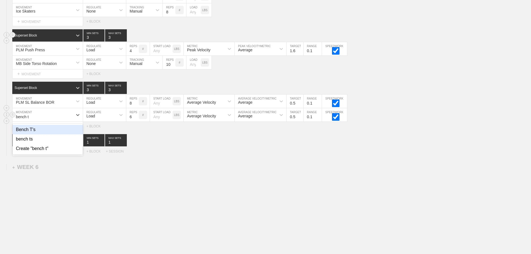
click at [36, 129] on div "Bench T's" at bounding box center [48, 129] width 70 height 9
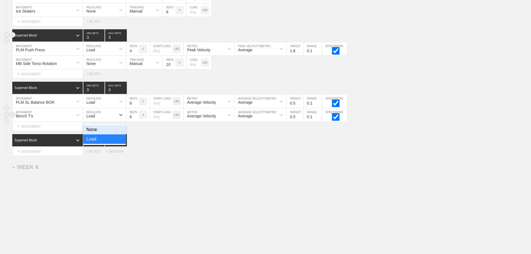
click at [96, 118] on div "Load" at bounding box center [99, 114] width 33 height 9
click at [96, 129] on div "None" at bounding box center [104, 129] width 43 height 9
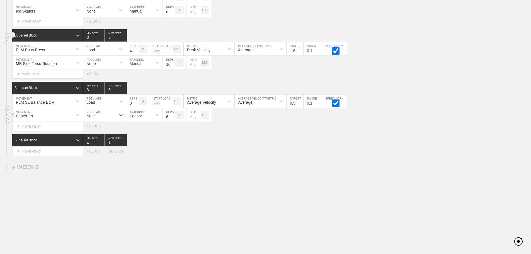
click at [139, 116] on div "Sensor" at bounding box center [136, 116] width 12 height 4
drag, startPoint x: 138, startPoint y: 139, endPoint x: 182, endPoint y: 117, distance: 48.8
click at [141, 138] on div "Manual" at bounding box center [144, 138] width 36 height 9
click at [173, 115] on input "7" at bounding box center [169, 114] width 13 height 13
click at [172, 115] on input "8" at bounding box center [169, 114] width 13 height 13
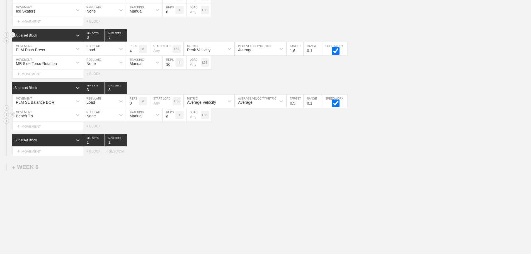
click at [172, 115] on input "9" at bounding box center [169, 114] width 13 height 13
type input "10"
click at [172, 115] on input "10" at bounding box center [169, 114] width 13 height 13
click at [192, 116] on input "number" at bounding box center [193, 114] width 14 height 13
type input "5"
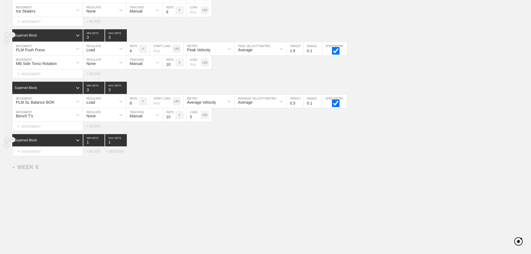
click at [260, 145] on div "Superset Block 1 MIN SETS 1 MAX SETS" at bounding box center [271, 140] width 519 height 12
click at [44, 153] on div "+ MOVEMENT" at bounding box center [47, 151] width 71 height 9
click at [45, 152] on div "+ MOVEMENT" at bounding box center [47, 151] width 71 height 9
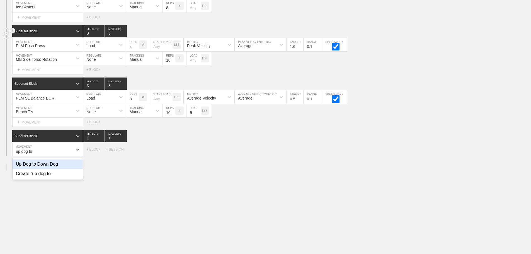
click at [51, 167] on div "Up Dog to Down Dog" at bounding box center [48, 163] width 70 height 9
type input "up dog to"
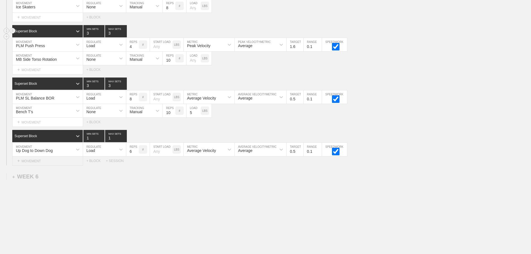
click at [47, 166] on div "+ MOVEMENT" at bounding box center [47, 160] width 71 height 9
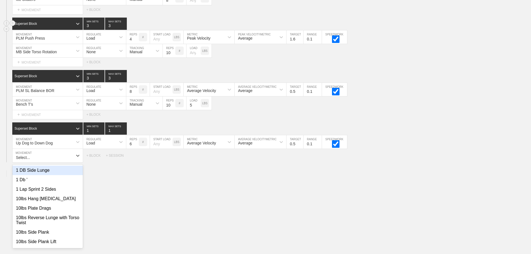
scroll to position [2168, 0]
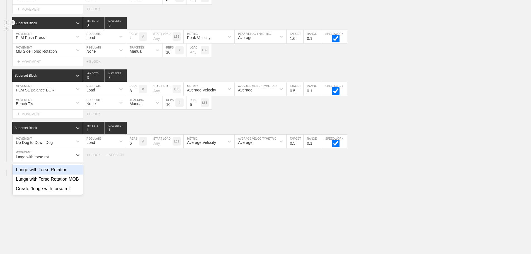
click at [59, 174] on div "Lunge with Torso Rotation" at bounding box center [48, 169] width 70 height 9
type input "lunge with torso rot"
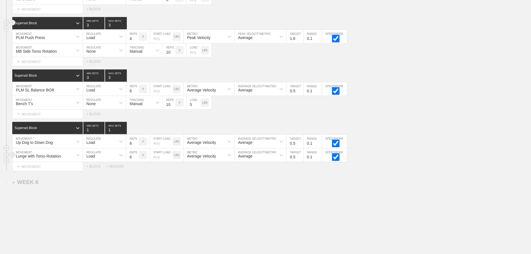
click at [88, 158] on div "Load" at bounding box center [90, 156] width 9 height 4
click at [96, 174] on div "None" at bounding box center [104, 169] width 43 height 9
click at [136, 158] on div "Sensor" at bounding box center [136, 156] width 12 height 4
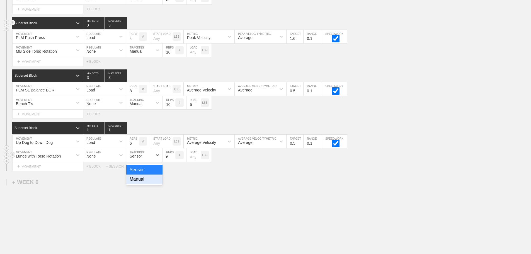
click at [139, 181] on div "Manual" at bounding box center [144, 178] width 36 height 9
click at [173, 159] on input "7" at bounding box center [169, 154] width 13 height 13
click at [172, 159] on input "8" at bounding box center [169, 154] width 13 height 13
click at [172, 159] on input "9" at bounding box center [169, 154] width 13 height 13
type input "10"
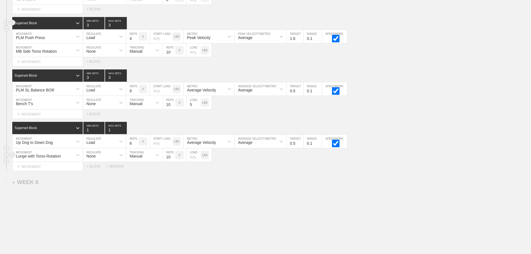
click at [172, 159] on input "10" at bounding box center [169, 154] width 13 height 13
click at [103, 146] on div "Load" at bounding box center [99, 141] width 33 height 9
click at [95, 159] on div "None" at bounding box center [104, 155] width 43 height 9
click at [145, 140] on div "Sensor" at bounding box center [144, 141] width 36 height 13
click at [138, 170] on div "Manual" at bounding box center [144, 165] width 36 height 9
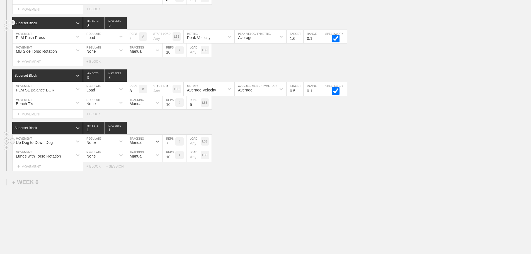
click at [172, 146] on input "7" at bounding box center [169, 141] width 13 height 13
click at [172, 146] on input "8" at bounding box center [169, 141] width 13 height 13
click at [172, 146] on input "9" at bounding box center [169, 141] width 13 height 13
type input "10"
click at [172, 146] on input "10" at bounding box center [169, 141] width 13 height 13
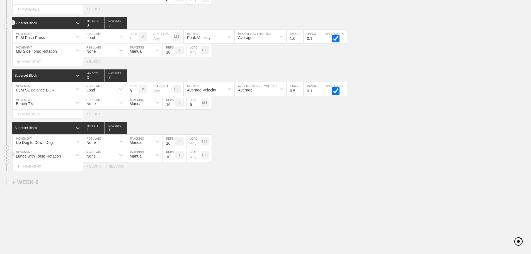
click at [313, 154] on div "Lunge with Torso Rotation MOVEMENT None REGULATE Manual TRACKING 10 REPS # LOAD…" at bounding box center [265, 155] width 531 height 14
click at [45, 171] on div "+ MOVEMENT" at bounding box center [47, 166] width 71 height 9
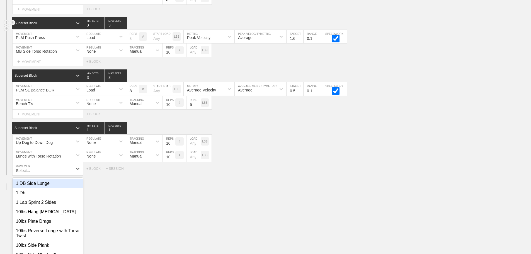
scroll to position [2182, 0]
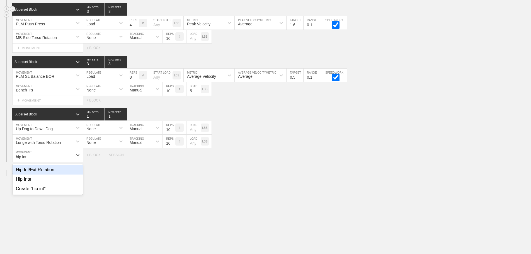
click at [45, 171] on div "Hip Int/Ext Rotation" at bounding box center [48, 169] width 70 height 9
type input "hip int"
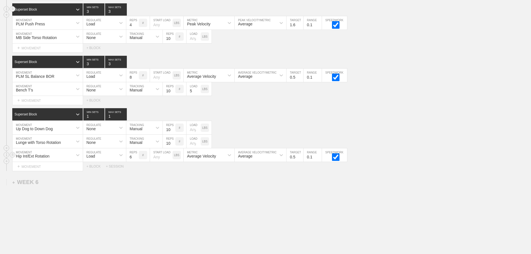
click at [94, 158] on div "Load" at bounding box center [90, 156] width 9 height 4
click at [96, 172] on div "None" at bounding box center [104, 169] width 43 height 9
click at [144, 158] on div "Sensor" at bounding box center [139, 154] width 26 height 9
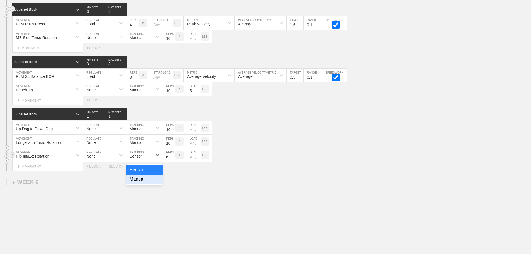
drag, startPoint x: 136, startPoint y: 184, endPoint x: 175, endPoint y: 164, distance: 43.4
click at [141, 182] on div "Manual" at bounding box center [144, 178] width 36 height 9
click at [173, 160] on input "7" at bounding box center [169, 154] width 13 height 13
click at [173, 160] on input "8" at bounding box center [169, 154] width 13 height 13
click at [173, 160] on input "9" at bounding box center [169, 154] width 13 height 13
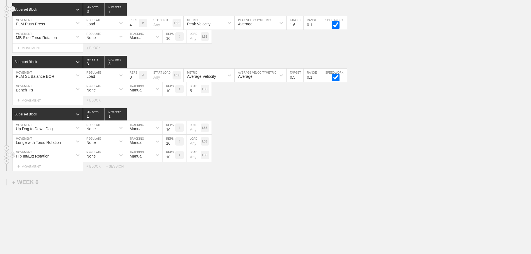
type input "10"
click at [173, 160] on input "10" at bounding box center [169, 154] width 13 height 13
click at [263, 171] on div "Select... MOVEMENT + MOVEMENT + BLOCK + SESSION" at bounding box center [265, 166] width 531 height 9
click at [275, 168] on div "Select... MOVEMENT + MOVEMENT + BLOCK + SESSION" at bounding box center [265, 166] width 531 height 9
click at [291, 171] on div "Select... MOVEMENT + MOVEMENT + BLOCK + SESSION" at bounding box center [265, 166] width 531 height 9
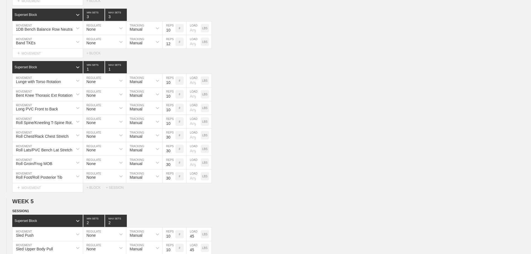
scroll to position [1945, 0]
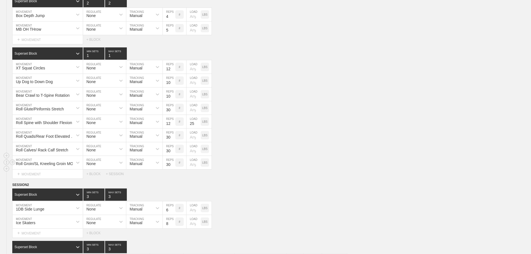
click at [444, 167] on div "Roll Groin/SL Kneeling Groin MOB MOVEMENT None REGULATE Manual TRACKING 30 REPS…" at bounding box center [265, 163] width 531 height 14
click at [403, 147] on div "Roll Calves/ Rack Calf Stretch MOVEMENT None REGULATE Manual TRACKING 30 REPS #…" at bounding box center [265, 149] width 531 height 14
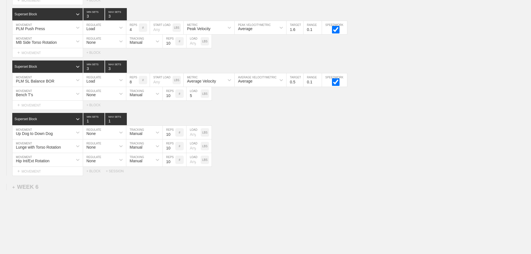
scroll to position [2201, 0]
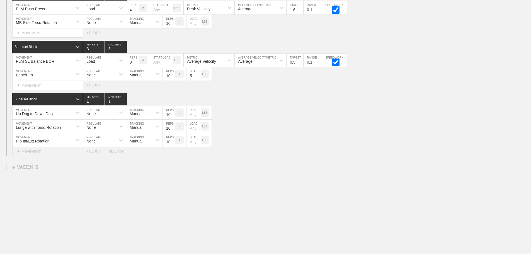
click at [48, 154] on div "+ MOVEMENT" at bounding box center [47, 151] width 71 height 9
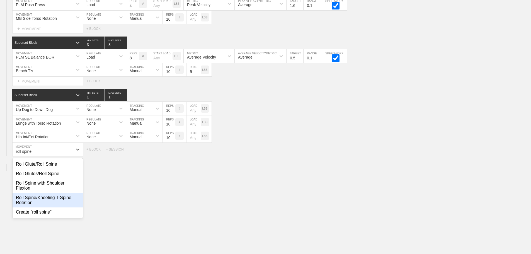
click at [59, 203] on div "Roll Spine/Kneeling T-Spine Rotation" at bounding box center [48, 200] width 70 height 14
type input "roll spine"
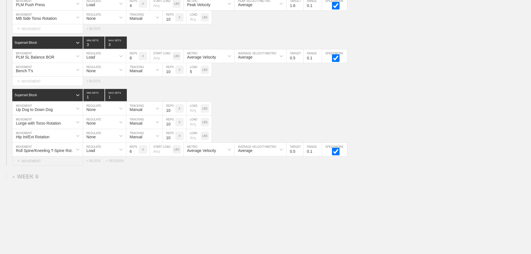
click at [33, 166] on div "+ MOVEMENT" at bounding box center [47, 160] width 71 height 9
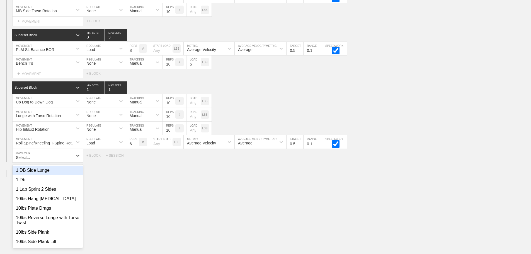
scroll to position [2209, 0]
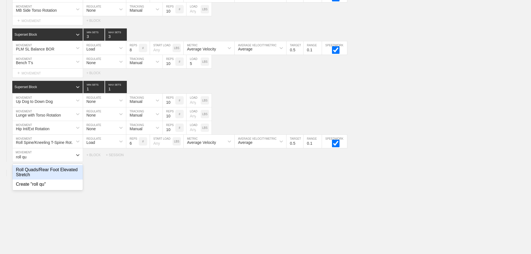
click at [64, 172] on div "Roll Quads/Rear Foot Elevated Stretch" at bounding box center [48, 172] width 70 height 14
type input "roll qu"
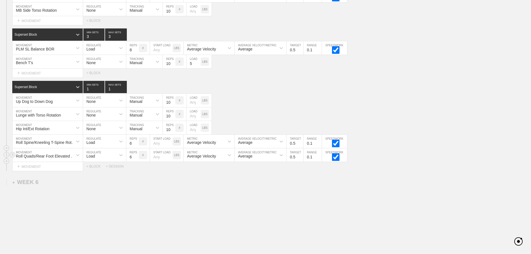
click at [98, 160] on div "Load" at bounding box center [99, 154] width 33 height 9
click at [98, 172] on div "None" at bounding box center [104, 169] width 43 height 9
click at [147, 160] on div "Sensor" at bounding box center [139, 154] width 26 height 9
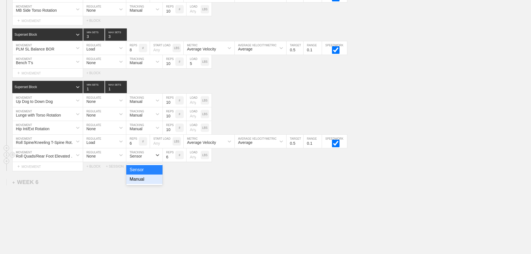
click at [142, 182] on div "Manual" at bounding box center [144, 178] width 36 height 9
click at [172, 159] on input "7" at bounding box center [169, 154] width 13 height 13
click at [172, 159] on input "8" at bounding box center [169, 154] width 13 height 13
click at [172, 159] on input "9" at bounding box center [169, 154] width 13 height 13
type input "10"
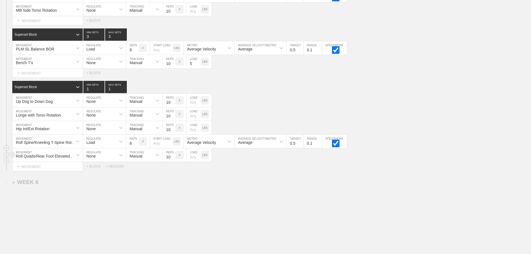
click at [172, 159] on input "10" at bounding box center [169, 154] width 13 height 13
click at [99, 146] on div "Load" at bounding box center [99, 141] width 33 height 9
click at [95, 161] on div "None" at bounding box center [104, 155] width 43 height 9
click at [135, 145] on div "Sensor" at bounding box center [136, 142] width 12 height 4
click at [137, 168] on div "Manual" at bounding box center [144, 165] width 36 height 9
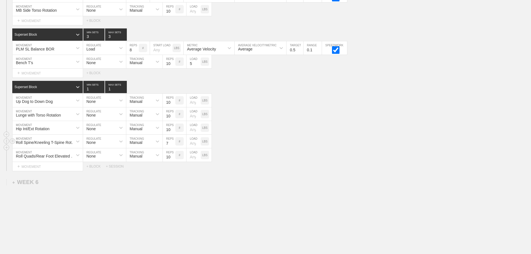
click at [173, 146] on input "7" at bounding box center [169, 141] width 13 height 13
click at [173, 146] on input "8" at bounding box center [169, 141] width 13 height 13
click at [173, 146] on input "9" at bounding box center [169, 141] width 13 height 13
click at [173, 146] on input "10" at bounding box center [169, 141] width 13 height 13
click at [257, 148] on div "Roll Spine/Kneeling T-Spine Rotation MOVEMENT None REGULATE Manual TRACKING 10 …" at bounding box center [265, 142] width 531 height 14
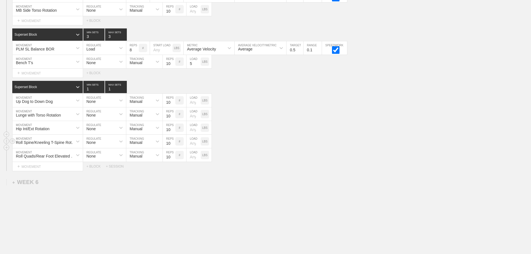
click at [247, 147] on div "Roll Spine/Kneeling T-Spine Rotation MOVEMENT None REGULATE Manual TRACKING 10 …" at bounding box center [265, 142] width 531 height 14
click at [172, 146] on input "26" at bounding box center [169, 141] width 13 height 13
click at [172, 146] on input "27" at bounding box center [169, 141] width 13 height 13
click at [172, 146] on input "28" at bounding box center [169, 141] width 13 height 13
click at [172, 146] on input "29" at bounding box center [169, 141] width 13 height 13
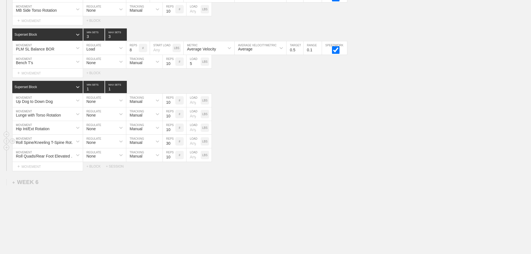
type input "30"
click at [172, 146] on input "30" at bounding box center [169, 141] width 13 height 13
click at [172, 159] on input "21" at bounding box center [169, 154] width 13 height 13
click at [172, 159] on input "22" at bounding box center [169, 154] width 13 height 13
click at [172, 159] on input "23" at bounding box center [169, 154] width 13 height 13
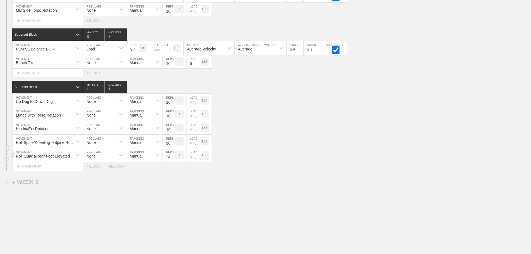
click at [172, 159] on input "24" at bounding box center [169, 154] width 13 height 13
click at [172, 159] on input "25" at bounding box center [169, 154] width 13 height 13
click at [172, 159] on input "26" at bounding box center [169, 154] width 13 height 13
click at [172, 159] on input "27" at bounding box center [169, 154] width 13 height 13
click at [172, 159] on input "28" at bounding box center [169, 154] width 13 height 13
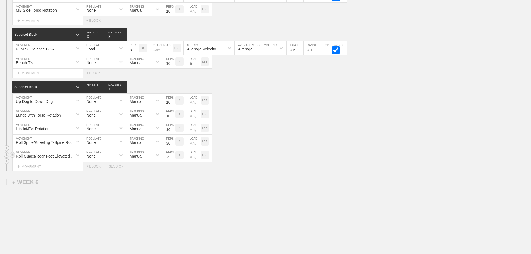
click at [172, 159] on input "29" at bounding box center [169, 154] width 13 height 13
type input "30"
click at [172, 159] on input "30" at bounding box center [169, 154] width 13 height 13
click at [252, 162] on div "Roll Quads/Rear Foot Elevated Stretch MOVEMENT None REGULATE Manual TRACKING 30…" at bounding box center [265, 155] width 531 height 14
click at [306, 169] on div "Select... MOVEMENT + MOVEMENT + BLOCK + SESSION" at bounding box center [265, 166] width 531 height 9
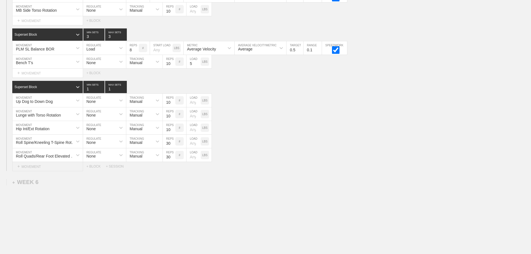
click at [51, 171] on div "+ MOVEMENT" at bounding box center [47, 166] width 71 height 9
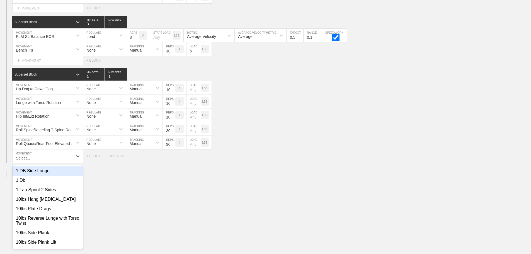
scroll to position [2223, 0]
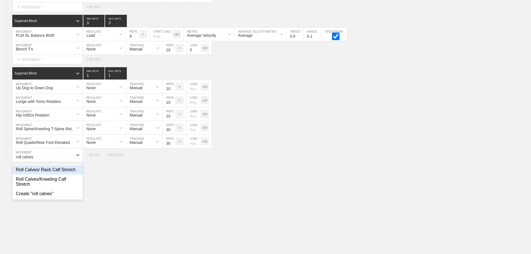
click at [57, 173] on div "Roll Calves/ Rack Calf Stretch" at bounding box center [48, 169] width 70 height 9
type input "roll calves"
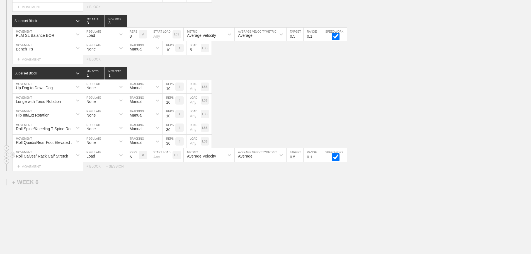
click at [60, 158] on div "Roll Calves/ Rack Calf Stretch" at bounding box center [42, 156] width 52 height 4
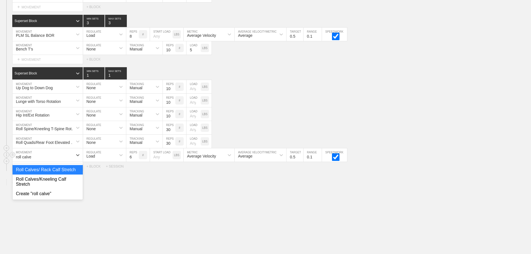
type input "roll calves"
click at [60, 174] on div "Roll Calves/ Rack Calf Stretch" at bounding box center [48, 169] width 70 height 9
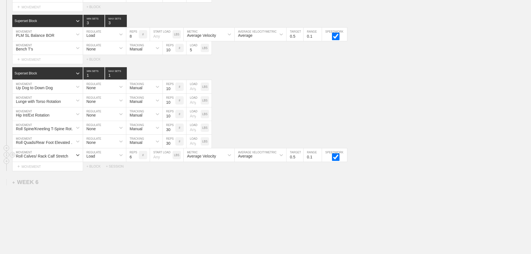
click at [96, 160] on div "Load" at bounding box center [99, 154] width 33 height 9
click at [100, 174] on div "None" at bounding box center [104, 169] width 43 height 9
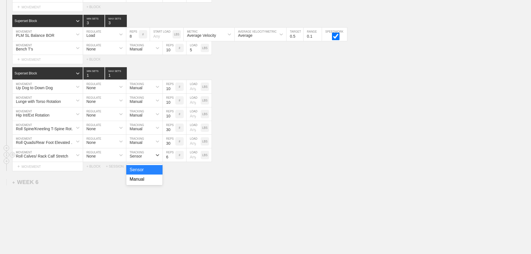
click at [147, 160] on div "Sensor" at bounding box center [139, 154] width 26 height 9
drag, startPoint x: 140, startPoint y: 185, endPoint x: 176, endPoint y: 166, distance: 41.1
click at [143, 184] on div "Manual" at bounding box center [144, 178] width 36 height 9
click at [172, 159] on input "7" at bounding box center [169, 154] width 13 height 13
click at [172, 159] on input "8" at bounding box center [169, 154] width 13 height 13
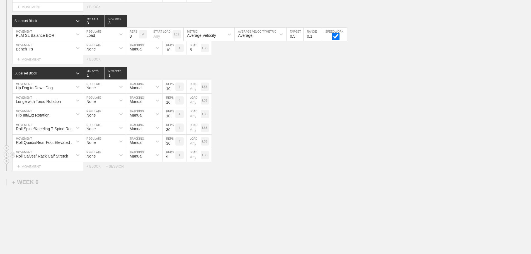
click at [172, 159] on input "9" at bounding box center [169, 154] width 13 height 13
click at [172, 159] on input "10" at bounding box center [169, 154] width 13 height 13
click at [172, 159] on input "20" at bounding box center [169, 154] width 13 height 13
click at [172, 159] on input "21" at bounding box center [169, 154] width 13 height 13
click at [172, 159] on input "22" at bounding box center [169, 154] width 13 height 13
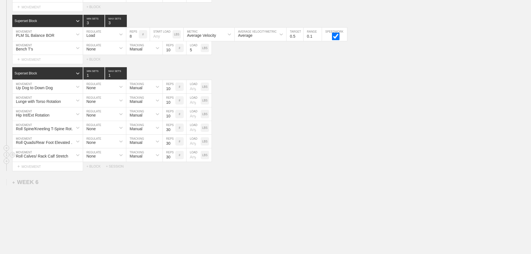
click at [172, 159] on input "30" at bounding box center [169, 154] width 13 height 13
click at [172, 159] on input "31" at bounding box center [169, 154] width 13 height 13
type input "30"
click at [173, 161] on input "30" at bounding box center [169, 154] width 13 height 13
click at [311, 148] on div "Roll Quads/Rear Foot Elevated Stretch MOVEMENT None REGULATE Manual TRACKING 30…" at bounding box center [265, 142] width 531 height 14
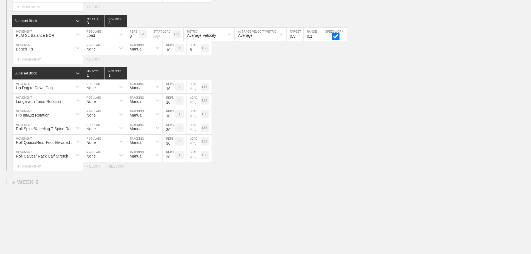
click at [302, 169] on div "Select... MOVEMENT + MOVEMENT + BLOCK + SESSION" at bounding box center [265, 166] width 531 height 9
click at [284, 171] on div "Select... MOVEMENT + MOVEMENT + BLOCK + SESSION" at bounding box center [265, 166] width 531 height 9
click at [38, 171] on div "+ MOVEMENT" at bounding box center [47, 166] width 71 height 9
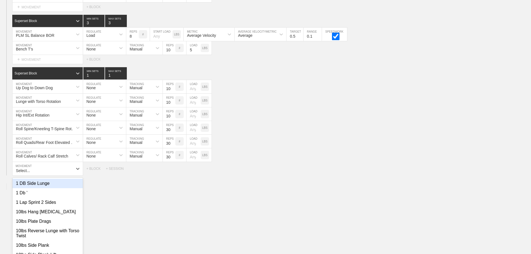
scroll to position [2237, 0]
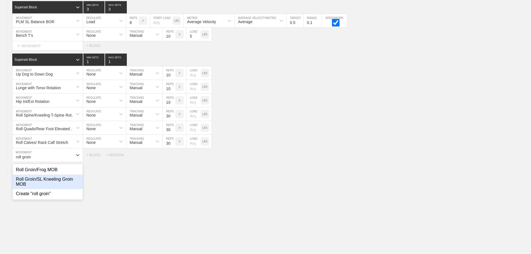
click at [51, 183] on div "Roll Groin/SL Kneeling Groin MOB" at bounding box center [48, 181] width 70 height 14
type input "roll groin"
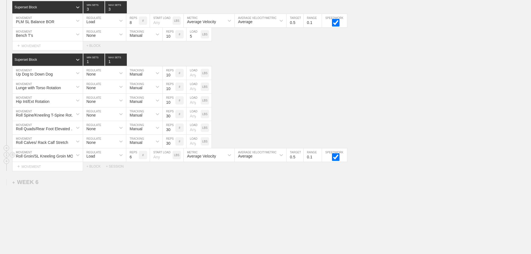
click at [99, 157] on div "Load" at bounding box center [99, 154] width 33 height 9
drag, startPoint x: 95, startPoint y: 176, endPoint x: 114, endPoint y: 168, distance: 20.5
click at [96, 174] on div "None" at bounding box center [104, 169] width 43 height 9
drag, startPoint x: 141, startPoint y: 157, endPoint x: 143, endPoint y: 160, distance: 3.5
click at [142, 157] on div "Sensor" at bounding box center [139, 154] width 26 height 9
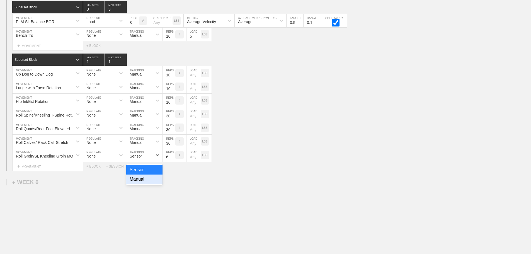
drag, startPoint x: 143, startPoint y: 183, endPoint x: 164, endPoint y: 172, distance: 24.1
click at [145, 183] on div "Manual" at bounding box center [144, 178] width 36 height 9
click at [173, 159] on input "7" at bounding box center [169, 154] width 13 height 13
click at [172, 159] on input "8" at bounding box center [169, 154] width 13 height 13
click at [172, 159] on input "9" at bounding box center [169, 154] width 13 height 13
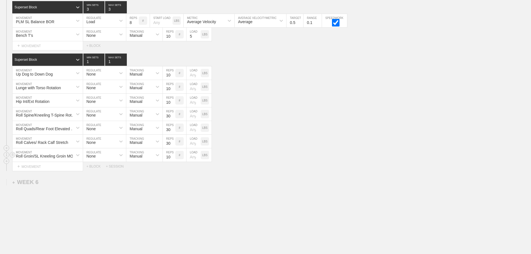
click at [172, 159] on input "10" at bounding box center [169, 154] width 13 height 13
click at [172, 160] on input "11" at bounding box center [169, 154] width 13 height 13
click at [172, 160] on input "27" at bounding box center [169, 154] width 13 height 13
click at [172, 160] on input "28" at bounding box center [169, 154] width 13 height 13
click at [172, 160] on input "29" at bounding box center [169, 154] width 13 height 13
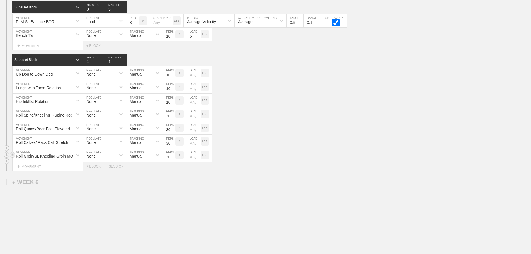
type input "30"
click at [172, 160] on input "30" at bounding box center [169, 154] width 13 height 13
click at [39, 170] on div "+ MOVEMENT" at bounding box center [47, 166] width 71 height 9
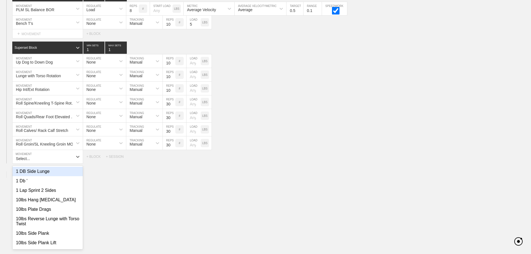
scroll to position [2250, 0]
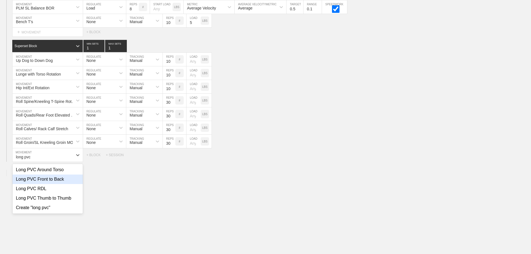
click at [56, 184] on div "Long PVC Front to Back" at bounding box center [48, 178] width 70 height 9
type input "long pvc"
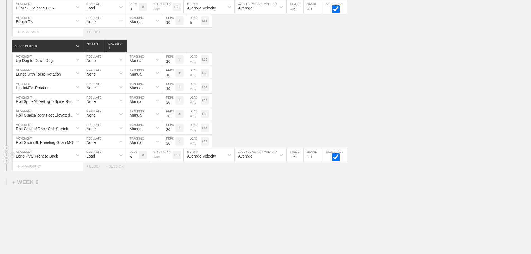
click at [96, 159] on div "Load" at bounding box center [99, 154] width 33 height 9
click at [99, 174] on div "None" at bounding box center [104, 169] width 43 height 9
click at [146, 160] on div "Sensor" at bounding box center [139, 154] width 26 height 9
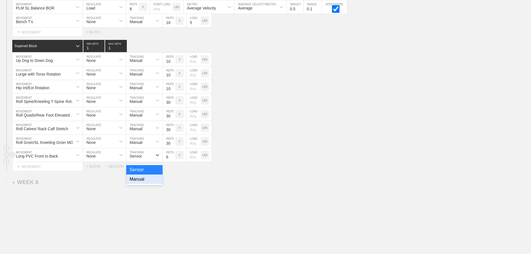
click at [141, 183] on div "Manual" at bounding box center [144, 178] width 36 height 9
click at [173, 159] on input "7" at bounding box center [169, 154] width 13 height 13
click at [173, 159] on input "8" at bounding box center [169, 154] width 13 height 13
click at [173, 159] on input "9" at bounding box center [169, 154] width 13 height 13
type input "10"
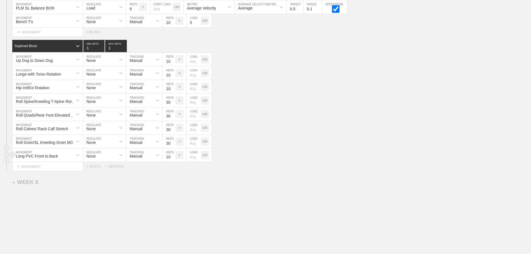
click at [173, 159] on input "10" at bounding box center [169, 154] width 13 height 13
click at [296, 132] on div "Roll Quads/Rear Foot Elevated Stretch MOVEMENT None REGULATE Manual TRACKING 30…" at bounding box center [265, 128] width 531 height 14
click at [267, 162] on div "Roll Groin/SL Kneeling Groin MOB MOVEMENT None REGULATE Manual TRACKING 30 REPS…" at bounding box center [265, 155] width 531 height 14
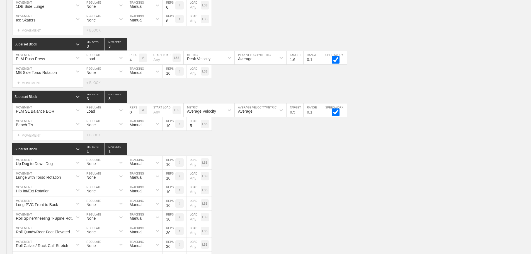
scroll to position [2130, 0]
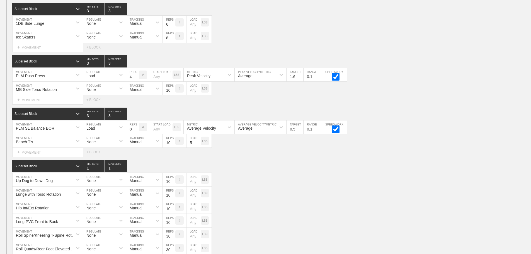
click at [270, 162] on div "SESSION 2 Superset Block 3 MIN SETS 3 MAX SETS DUPLICATE INSERT MOVEMENT AFTER …" at bounding box center [265, 143] width 531 height 295
click at [278, 170] on div "Superset Block 1 MIN SETS 1 MAX SETS" at bounding box center [271, 166] width 519 height 12
click at [378, 111] on div "SESSION 2 Superset Block 3 MIN SETS 3 MAX SETS DUPLICATE INSERT MOVEMENT AFTER …" at bounding box center [265, 143] width 531 height 295
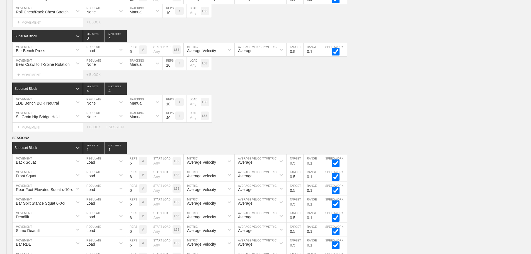
scroll to position [0, 0]
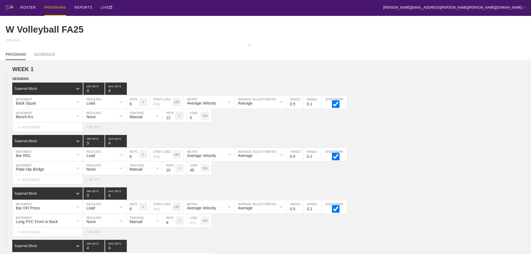
click at [55, 7] on div "PROGRAMS" at bounding box center [55, 8] width 22 height 16
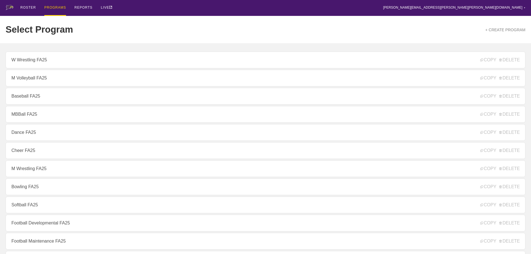
click at [175, 6] on div "ROSTER PROGRAMS REPORTS LIVE [PERSON_NAME][EMAIL_ADDRESS][PERSON_NAME][PERSON_N…" at bounding box center [266, 8] width 520 height 16
click at [52, 6] on div "PROGRAMS" at bounding box center [55, 8] width 22 height 16
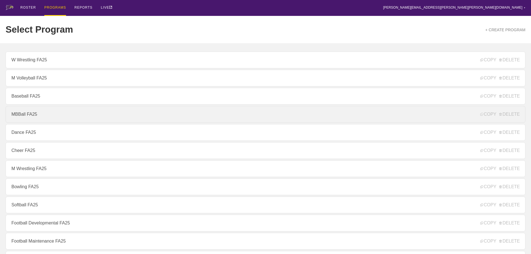
click at [28, 116] on link "MBBall FA25" at bounding box center [266, 114] width 520 height 17
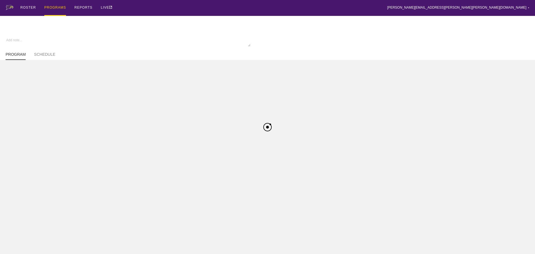
type textarea "x"
type input "MBBall FA25"
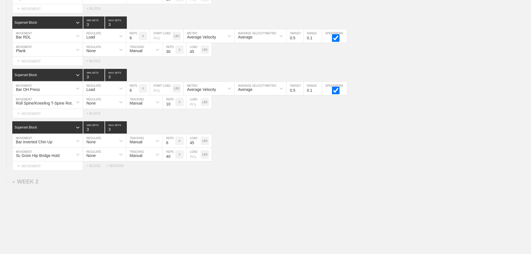
scroll to position [137, 0]
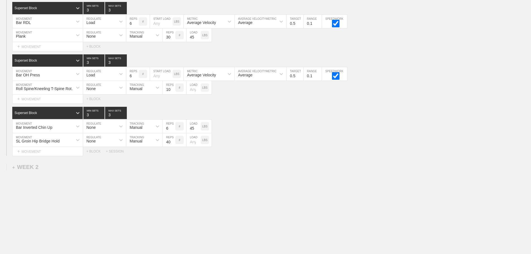
click at [304, 150] on div "Select... MOVEMENT + MOVEMENT + BLOCK + SESSION" at bounding box center [265, 151] width 531 height 9
click at [116, 151] on div "+ SESSION" at bounding box center [117, 151] width 22 height 4
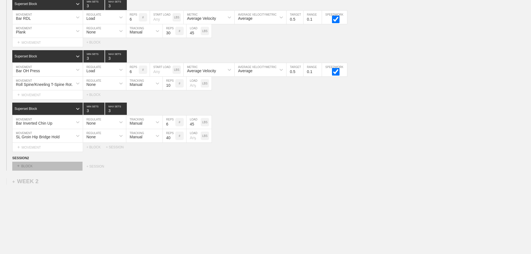
click at [63, 171] on div "+ BLOCK" at bounding box center [47, 166] width 70 height 9
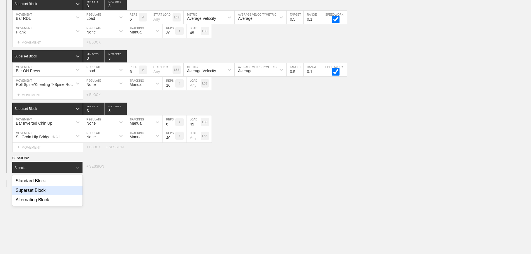
click at [48, 191] on div "Superset Block" at bounding box center [47, 190] width 70 height 9
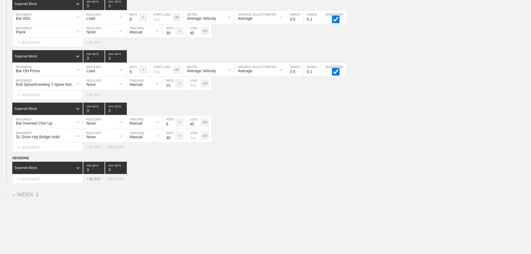
click at [95, 181] on div "+ BLOCK" at bounding box center [96, 179] width 20 height 4
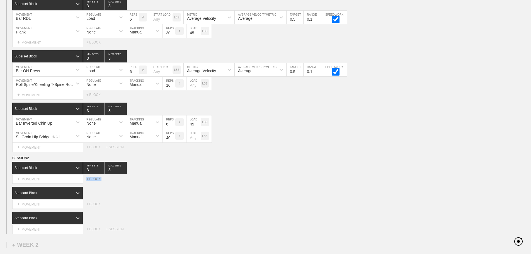
click at [95, 181] on div "+ BLOCK" at bounding box center [96, 179] width 20 height 4
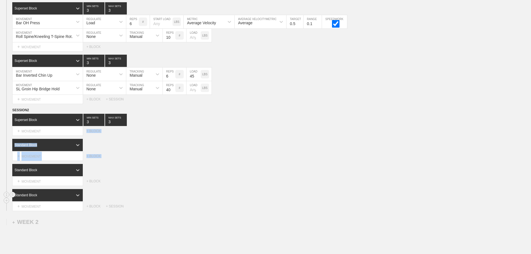
scroll to position [193, 0]
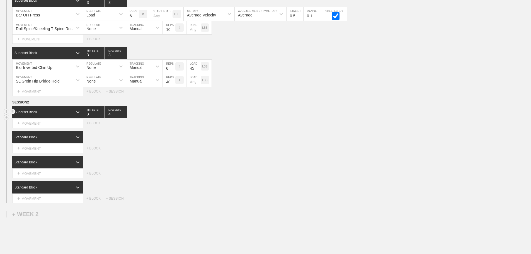
click at [124, 117] on input "4" at bounding box center [116, 112] width 22 height 12
click at [77, 140] on icon at bounding box center [78, 137] width 6 height 6
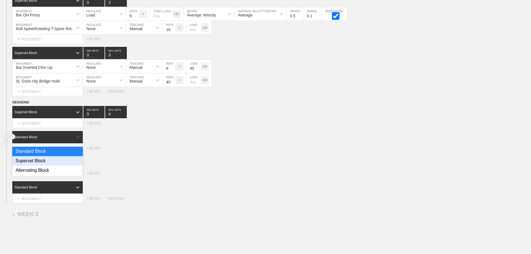
click at [44, 162] on div "Superset Block" at bounding box center [47, 160] width 70 height 9
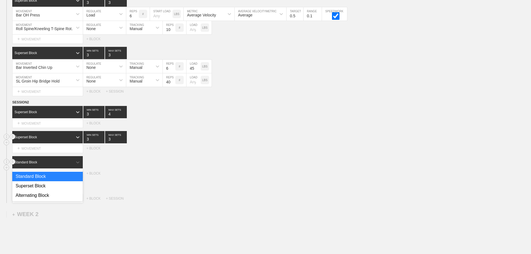
click at [67, 165] on div "Standard Block" at bounding box center [42, 162] width 60 height 5
click at [57, 188] on div "Superset Block" at bounding box center [47, 185] width 70 height 9
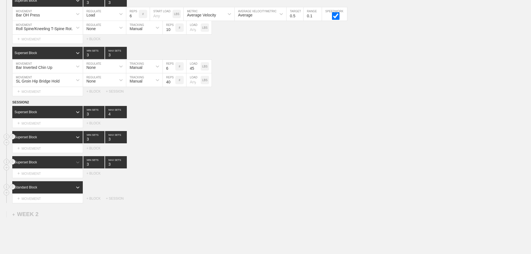
click at [71, 190] on div "Standard Block" at bounding box center [42, 187] width 60 height 5
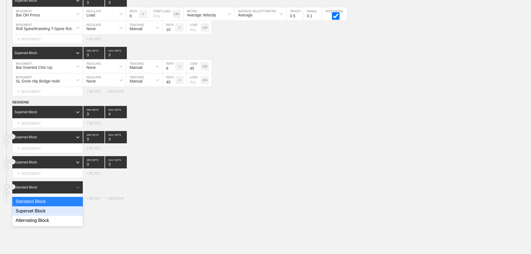
click at [48, 214] on div "Superset Block" at bounding box center [47, 210] width 70 height 9
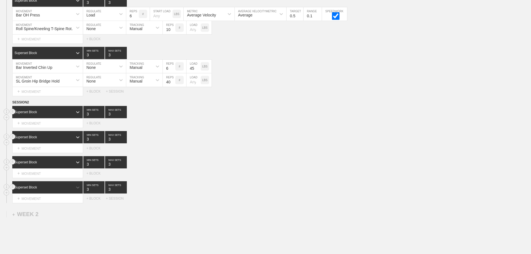
type input "3"
click at [125, 118] on input "3" at bounding box center [116, 112] width 22 height 12
click at [125, 143] on input "2" at bounding box center [116, 137] width 22 height 12
click at [451, 87] on div "SL Groin Hip Bridge Hold MOVEMENT None REGULATE Manual TRACKING 40 REPS # LOAD …" at bounding box center [265, 80] width 531 height 14
type input "3"
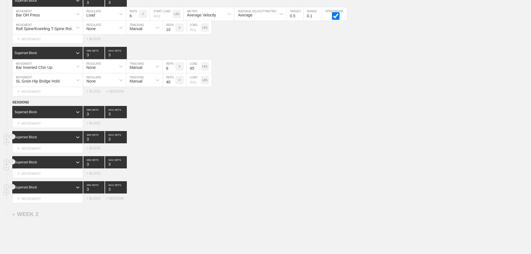
click at [124, 141] on input "3" at bounding box center [116, 137] width 22 height 12
click at [44, 128] on div "+ MOVEMENT" at bounding box center [47, 123] width 71 height 9
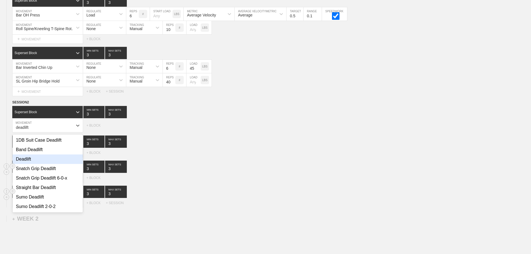
click at [30, 162] on div "Deadlift" at bounding box center [48, 158] width 70 height 9
type input "deadlift"
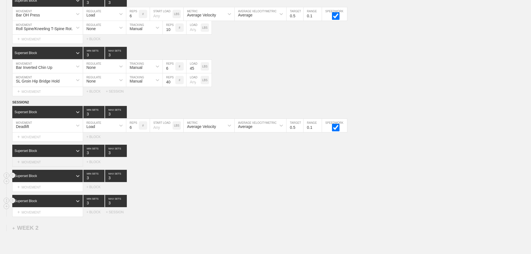
click at [42, 166] on div "+ MOVEMENT" at bounding box center [47, 161] width 71 height 9
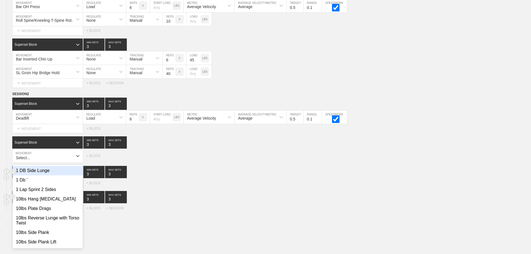
scroll to position [202, 0]
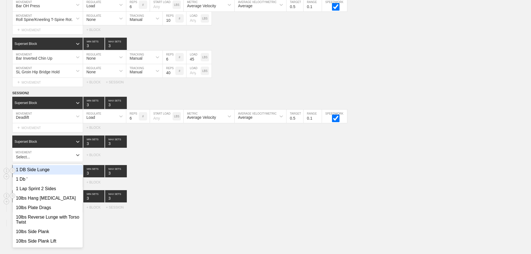
click at [223, 196] on div "Superset Block 3 MIN SETS 3 MAX SETS" at bounding box center [271, 196] width 519 height 12
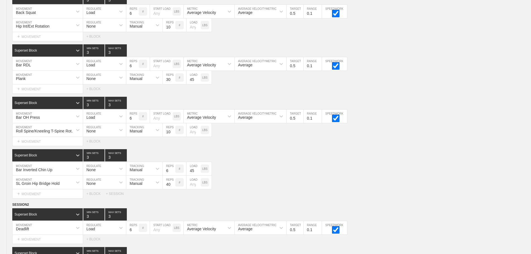
scroll to position [258, 0]
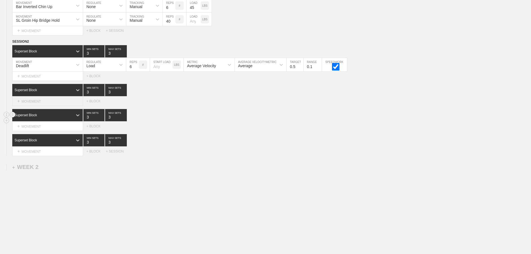
click at [38, 101] on div "+ MOVEMENT" at bounding box center [47, 101] width 71 height 9
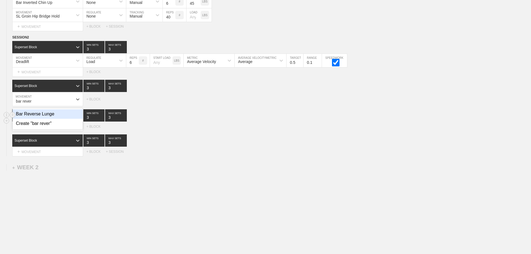
click at [45, 119] on div "Bar Reverse Lunge" at bounding box center [48, 113] width 70 height 9
type input "bar rever"
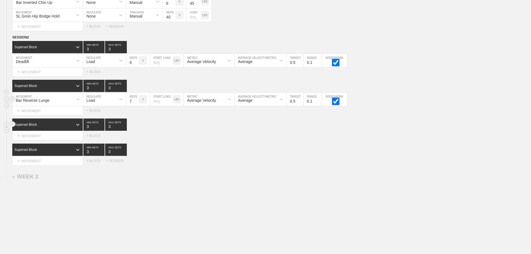
click at [135, 104] on input "7" at bounding box center [132, 99] width 13 height 13
click at [135, 104] on input "8" at bounding box center [132, 99] width 13 height 13
click at [135, 104] on input "9" at bounding box center [132, 99] width 13 height 13
type input "10"
click at [135, 104] on input "10" at bounding box center [132, 99] width 13 height 13
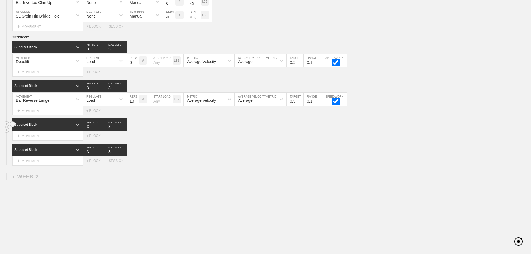
click at [186, 136] on div "Select... MOVEMENT + MOVEMENT + BLOCK" at bounding box center [265, 135] width 531 height 9
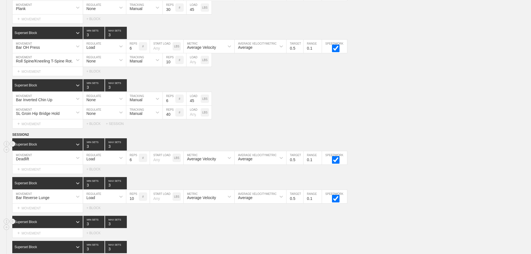
scroll to position [271, 0]
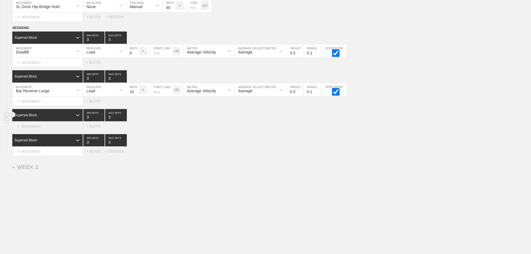
click at [45, 126] on div "+ MOVEMENT" at bounding box center [47, 126] width 71 height 9
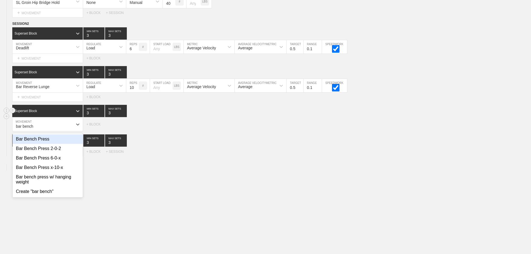
click at [47, 144] on div "Bar Bench Press" at bounding box center [48, 138] width 70 height 9
type input "bar bench"
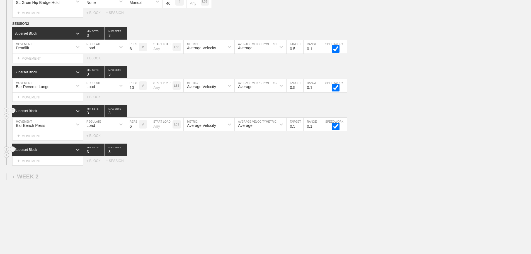
click at [146, 154] on div "Superset Block 3 MIN SETS 3 MAX SETS" at bounding box center [271, 149] width 519 height 12
drag, startPoint x: 198, startPoint y: 184, endPoint x: 64, endPoint y: 145, distance: 139.2
click at [194, 182] on div "WEEK 1 DUPLICATE DELETE SESSION 1 Superset Block 3 MIN SETS 3 MAX SETS DUPLICAT…" at bounding box center [265, 26] width 531 height 475
click at [43, 140] on div "+ MOVEMENT" at bounding box center [47, 135] width 71 height 9
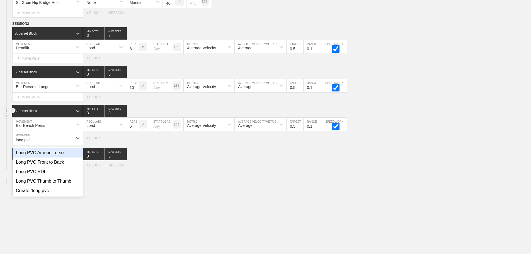
click at [57, 157] on div "Long PVC Around Torso" at bounding box center [48, 152] width 70 height 9
type input "long pvc"
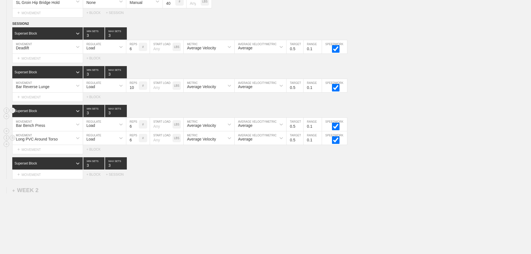
click at [103, 143] on div "Load" at bounding box center [99, 137] width 33 height 9
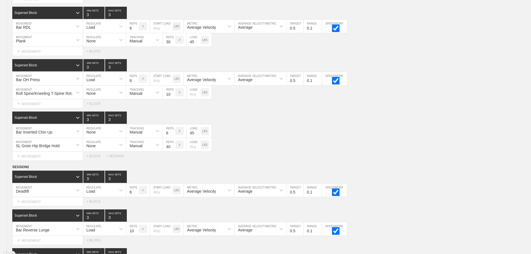
scroll to position [216, 0]
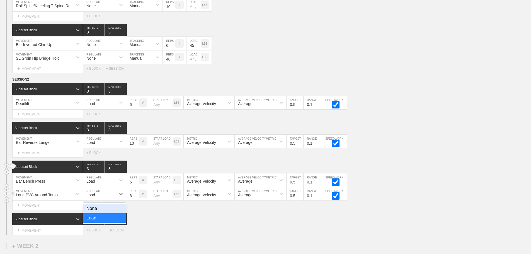
click at [94, 213] on div "None" at bounding box center [104, 208] width 43 height 9
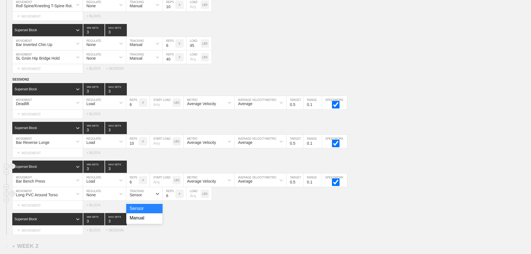
click at [133, 197] on div "Sensor" at bounding box center [136, 195] width 12 height 4
click at [137, 221] on div "Manual" at bounding box center [144, 217] width 36 height 9
click at [172, 198] on input "7" at bounding box center [169, 193] width 13 height 13
click at [172, 198] on input "8" at bounding box center [169, 193] width 13 height 13
click at [172, 198] on input "9" at bounding box center [169, 193] width 13 height 13
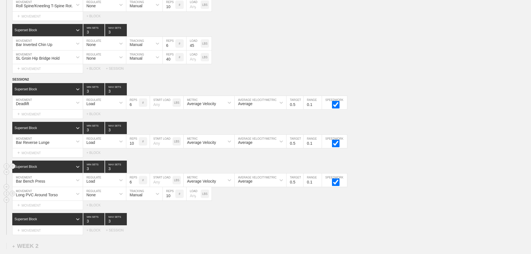
type input "10"
click at [172, 198] on input "10" at bounding box center [169, 193] width 13 height 13
drag, startPoint x: 292, startPoint y: 215, endPoint x: 254, endPoint y: 210, distance: 38.1
click at [289, 215] on div "SESSION 2 Superset Block 3 MIN SETS 3 MAX SETS DUPLICATE INSERT MOVEMENT AFTER …" at bounding box center [265, 156] width 531 height 158
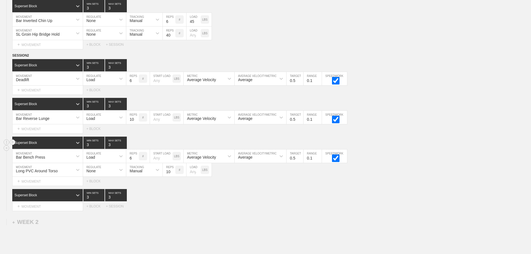
scroll to position [299, 0]
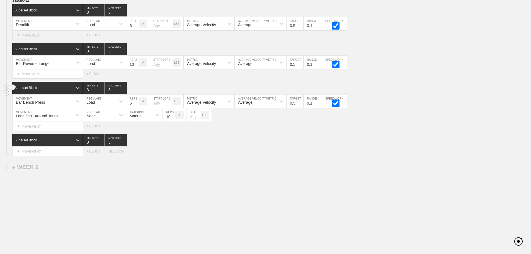
click at [40, 37] on div "+ MOVEMENT" at bounding box center [47, 35] width 71 height 9
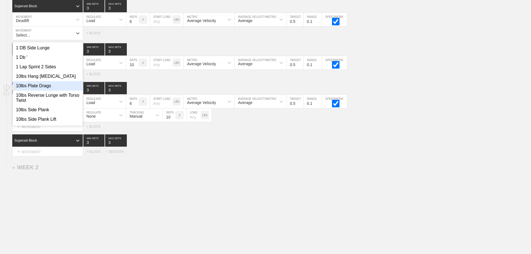
click at [267, 194] on div "WEEK 1 DUPLICATE DELETE SESSION 1 Superset Block 3 MIN SETS 3 MAX SETS DUPLICAT…" at bounding box center [265, 7] width 531 height 493
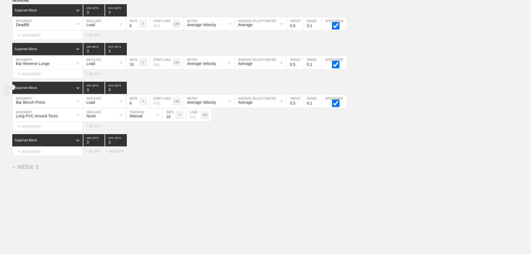
click at [303, 186] on div "WEEK 1 DUPLICATE DELETE SESSION 1 Superset Block 3 MIN SETS 3 MAX SETS DUPLICAT…" at bounding box center [265, 9] width 531 height 488
click at [251, 156] on div "WEEK 1 DUPLICATE DELETE SESSION 1 Superset Block 3 MIN SETS 3 MAX SETS DUPLICAT…" at bounding box center [265, 9] width 531 height 488
click at [234, 171] on div "WEEK 1 DUPLICATE DELETE SESSION 1 Superset Block 3 MIN SETS 3 MAX SETS DUPLICAT…" at bounding box center [265, 9] width 531 height 488
click at [38, 36] on div "+ MOVEMENT" at bounding box center [47, 35] width 71 height 9
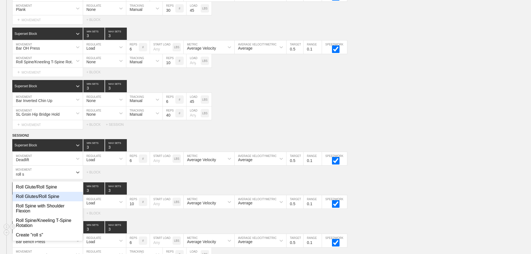
scroll to position [187, 0]
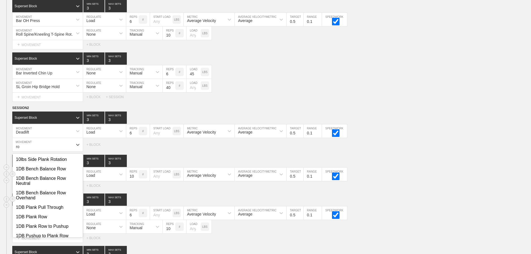
type input "r"
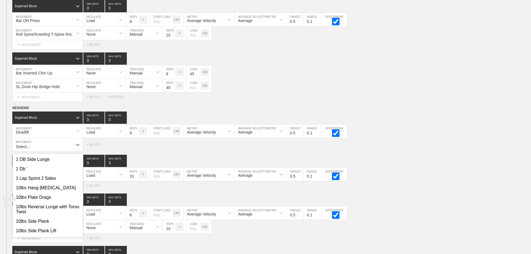
click at [46, 150] on div "+ MOVEMENT" at bounding box center [47, 145] width 71 height 14
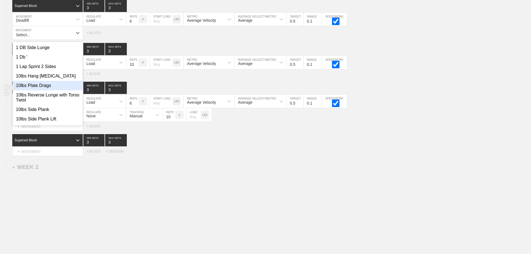
scroll to position [299, 0]
click at [199, 174] on div "WEEK 1 DUPLICATE DELETE SESSION 1 Superset Block 3 MIN SETS 3 MAX SETS DUPLICAT…" at bounding box center [265, 7] width 531 height 493
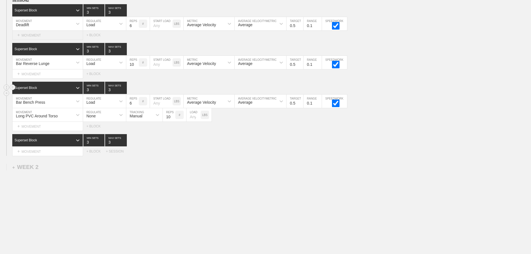
click at [27, 34] on div "+ MOVEMENT" at bounding box center [47, 35] width 71 height 9
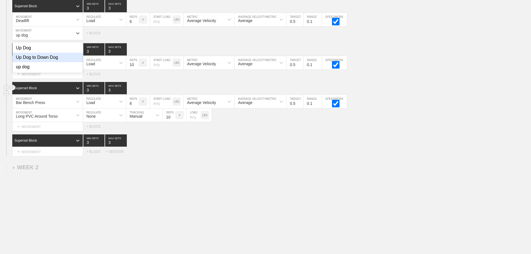
click at [48, 62] on div "Up Dog to Down Dog" at bounding box center [48, 57] width 70 height 9
type input "up dog"
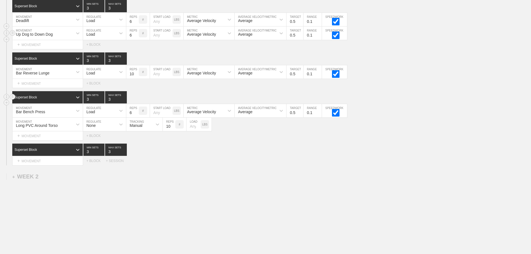
click at [105, 35] on div "Load" at bounding box center [99, 32] width 33 height 9
click at [90, 53] on div "None" at bounding box center [104, 47] width 43 height 9
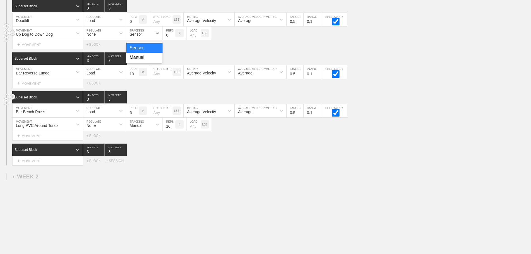
click at [137, 35] on div "Sensor" at bounding box center [139, 32] width 26 height 9
click at [141, 62] on div "Manual" at bounding box center [144, 57] width 36 height 9
click at [172, 37] on input "7" at bounding box center [169, 32] width 13 height 13
click at [172, 37] on input "8" at bounding box center [169, 32] width 13 height 13
click at [172, 37] on input "9" at bounding box center [169, 32] width 13 height 13
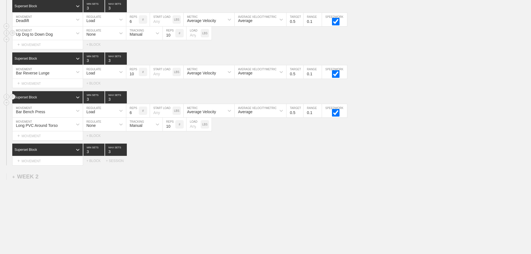
type input "10"
click at [172, 37] on input "10" at bounding box center [169, 32] width 13 height 13
click at [270, 156] on div "Superset Block 3 MIN SETS 3 MAX SETS" at bounding box center [271, 149] width 519 height 12
click at [171, 172] on div "WEEK 1 DUPLICATE DELETE SESSION 1 Superset Block 3 MIN SETS 3 MAX SETS DUPLICAT…" at bounding box center [265, 12] width 531 height 502
click at [40, 165] on div "+ MOVEMENT" at bounding box center [47, 160] width 71 height 9
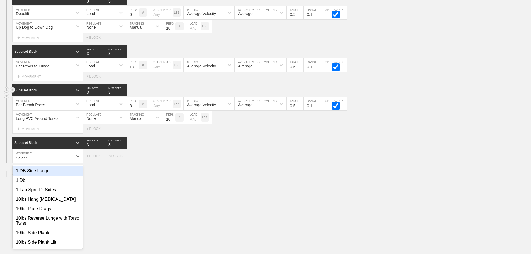
scroll to position [307, 0]
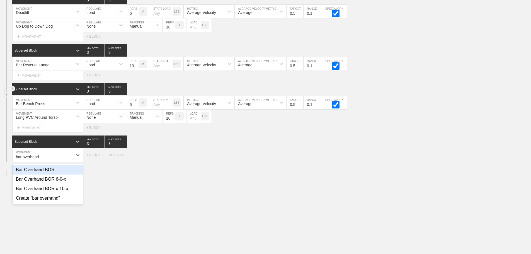
click at [52, 174] on div "Bar Overhand BOR" at bounding box center [48, 169] width 70 height 9
type input "bar overhand"
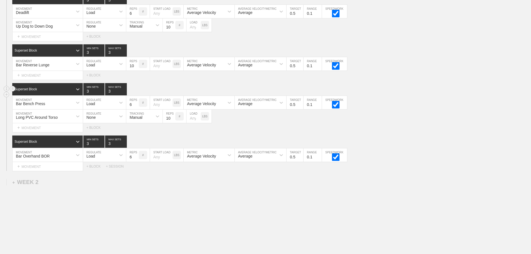
click at [193, 191] on div "WEEK 1 DUPLICATE DELETE SESSION 1 Superset Block 3 MIN SETS 3 MAX SETS DUPLICAT…" at bounding box center [265, 11] width 531 height 516
click at [72, 159] on div "Bar Overhand BOR" at bounding box center [43, 154] width 60 height 9
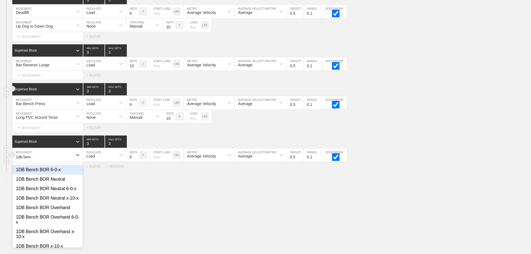
type input "1db bench"
click at [63, 181] on div "1DB Bench BOR Neutral" at bounding box center [48, 178] width 70 height 9
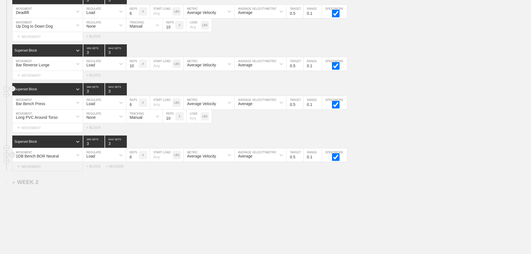
click at [44, 171] on div "+ MOVEMENT" at bounding box center [47, 166] width 71 height 9
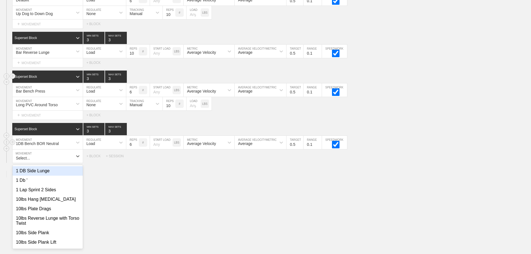
scroll to position [320, 0]
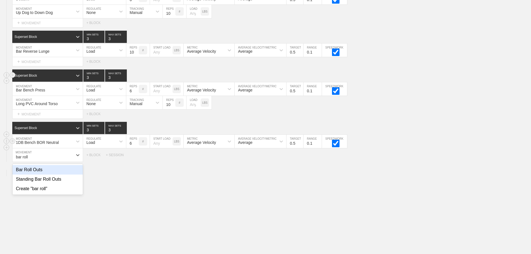
click at [35, 174] on div "Bar Roll Outs" at bounding box center [48, 169] width 70 height 9
type input "bar roll"
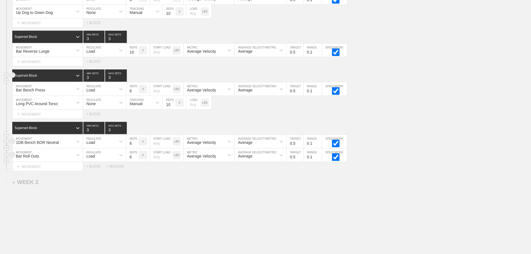
click at [94, 158] on div "Load" at bounding box center [90, 156] width 9 height 4
click at [94, 172] on div "None" at bounding box center [104, 169] width 43 height 9
click at [132, 158] on div "Sensor" at bounding box center [136, 156] width 12 height 4
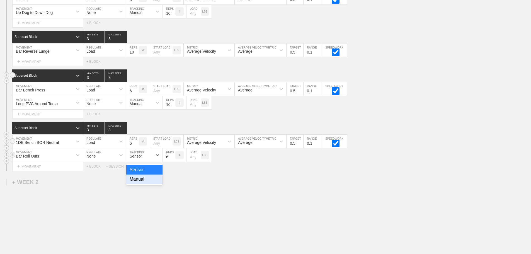
click at [138, 183] on div "Manual" at bounding box center [144, 178] width 36 height 9
click at [173, 159] on input "7" at bounding box center [169, 154] width 13 height 13
click at [173, 159] on input "8" at bounding box center [169, 154] width 13 height 13
click at [173, 159] on input "9" at bounding box center [169, 154] width 13 height 13
type input "10"
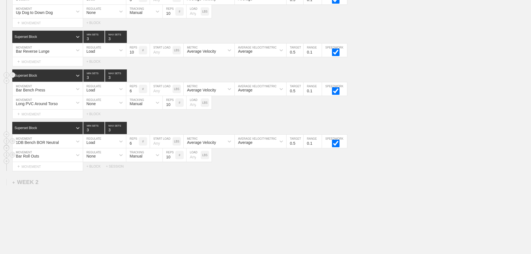
click at [173, 159] on input "10" at bounding box center [169, 154] width 13 height 13
click at [112, 146] on div "Load" at bounding box center [99, 141] width 33 height 9
click at [97, 158] on div "None" at bounding box center [104, 155] width 43 height 9
click at [141, 145] on div "Sensor" at bounding box center [136, 142] width 12 height 4
drag, startPoint x: 141, startPoint y: 170, endPoint x: 150, endPoint y: 167, distance: 10.1
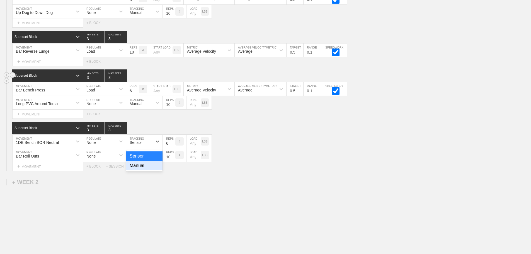
click at [141, 169] on div "Manual" at bounding box center [144, 165] width 36 height 9
click at [172, 145] on input "7" at bounding box center [169, 141] width 13 height 13
click at [172, 145] on input "8" at bounding box center [169, 141] width 13 height 13
click at [172, 145] on input "9" at bounding box center [169, 141] width 13 height 13
type input "10"
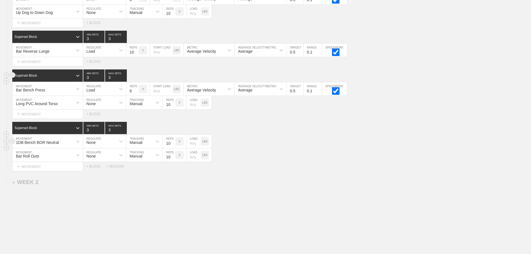
click at [172, 145] on input "10" at bounding box center [169, 141] width 13 height 13
click at [250, 155] on div "Bar Roll Outs MOVEMENT None REGULATE Manual TRACKING 10 REPS # LOAD LBS" at bounding box center [265, 155] width 531 height 14
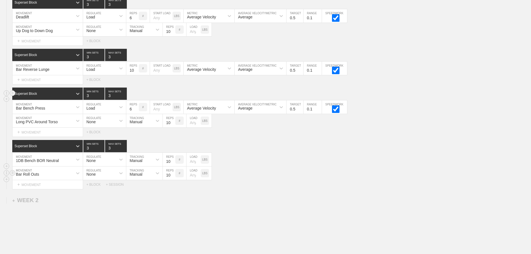
scroll to position [293, 0]
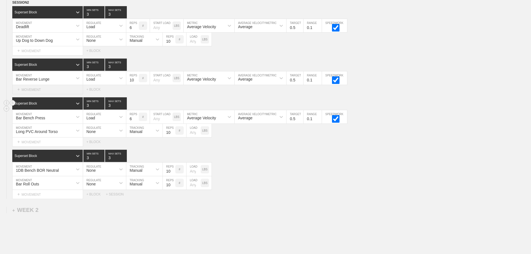
click at [43, 94] on div "+ MOVEMENT" at bounding box center [47, 89] width 71 height 9
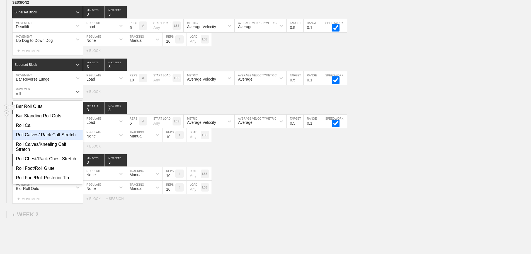
click at [51, 139] on div "Roll Calves/ Rack Calf Stretch" at bounding box center [48, 134] width 70 height 9
type input "roll"
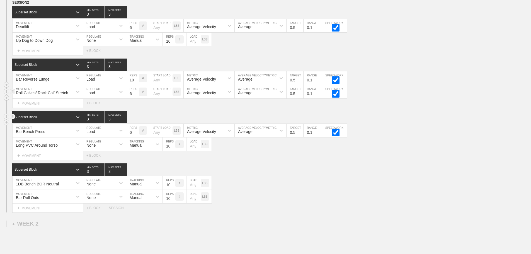
click at [96, 96] on div "Load" at bounding box center [99, 91] width 33 height 9
drag, startPoint x: 92, startPoint y: 113, endPoint x: 120, endPoint y: 104, distance: 29.0
click at [94, 111] on div "None" at bounding box center [104, 106] width 43 height 9
drag, startPoint x: 147, startPoint y: 95, endPoint x: 145, endPoint y: 101, distance: 5.8
click at [147, 96] on div "Sensor" at bounding box center [139, 91] width 26 height 9
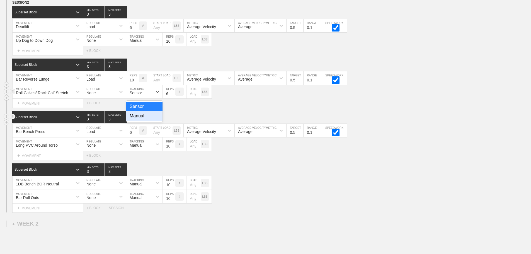
click at [142, 120] on div "Manual" at bounding box center [144, 115] width 36 height 9
click at [172, 96] on input "7" at bounding box center [169, 91] width 13 height 13
click at [172, 96] on input "8" at bounding box center [169, 91] width 13 height 13
click at [172, 96] on input "9" at bounding box center [169, 91] width 13 height 13
type input "10"
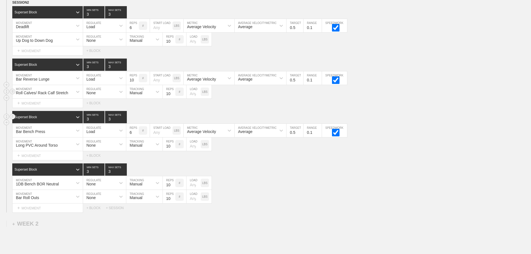
click at [172, 96] on input "10" at bounding box center [169, 91] width 13 height 13
click at [301, 199] on div "Bar Roll Outs MOVEMENT None REGULATE Manual TRACKING 10 REPS # LOAD LBS" at bounding box center [265, 197] width 531 height 14
click at [279, 203] on div "Bar Roll Outs MOVEMENT None REGULATE Manual TRACKING 10 REPS # LOAD LBS" at bounding box center [265, 197] width 531 height 14
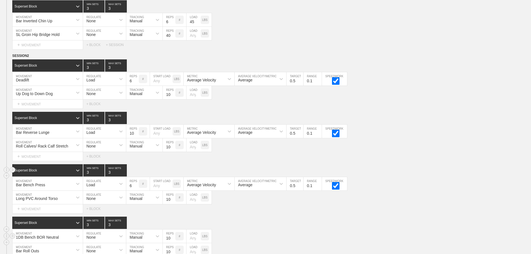
scroll to position [237, 0]
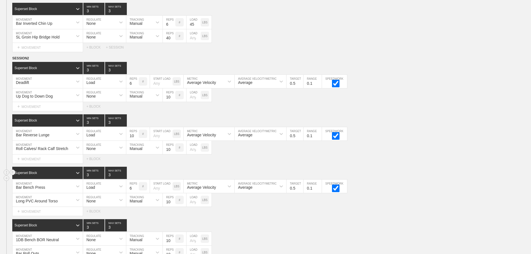
click at [242, 52] on div "Select... MOVEMENT + MOVEMENT + BLOCK + SESSION" at bounding box center [265, 47] width 531 height 9
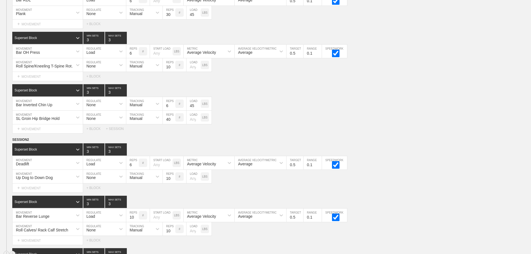
scroll to position [195, 0]
